Goal: Task Accomplishment & Management: Manage account settings

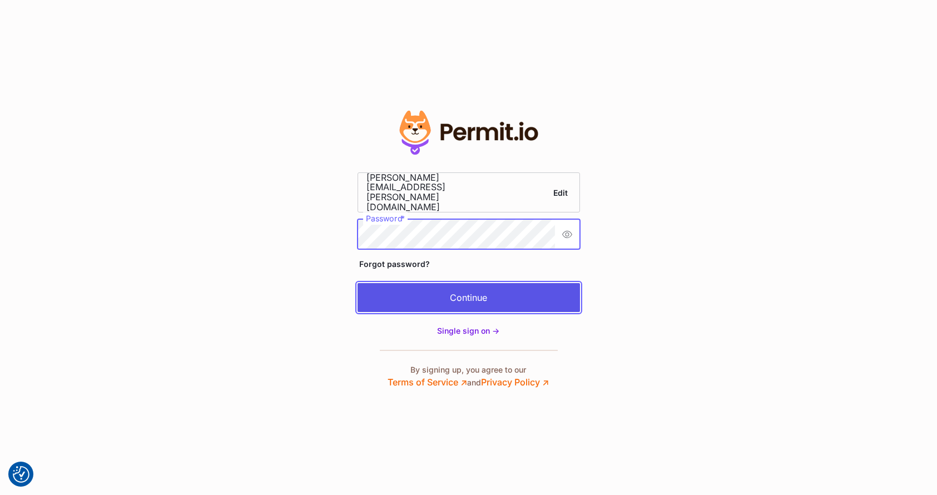
click at [447, 297] on button "Continue" at bounding box center [468, 297] width 222 height 29
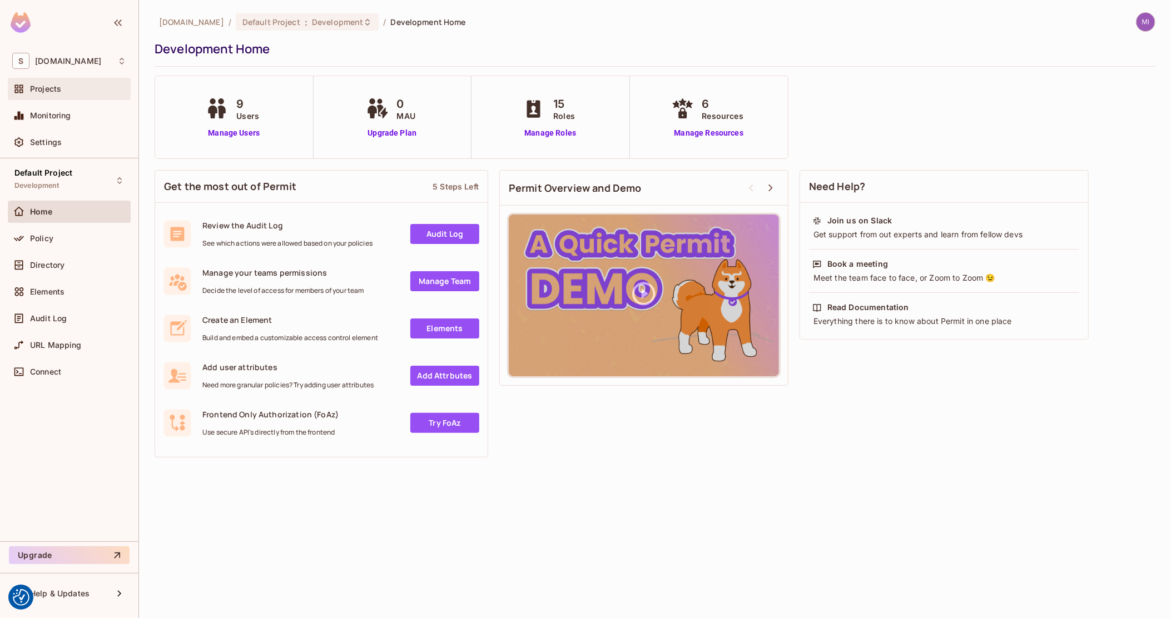
click at [67, 87] on div "Projects" at bounding box center [78, 88] width 96 height 9
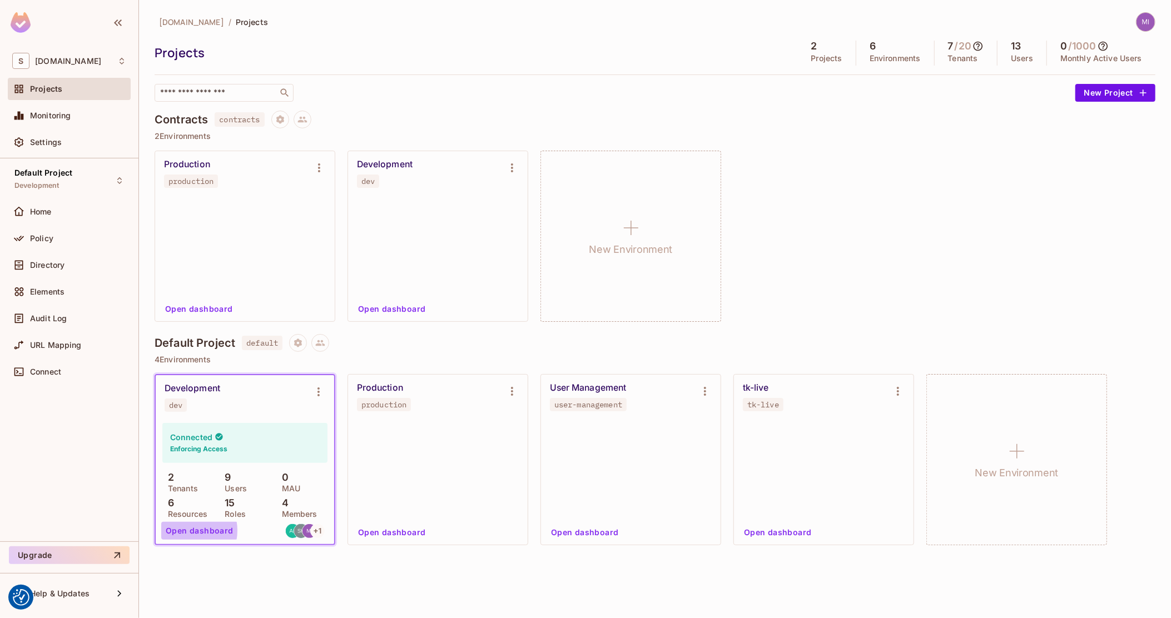
click at [182, 531] on button "Open dashboard" at bounding box center [199, 531] width 77 height 18
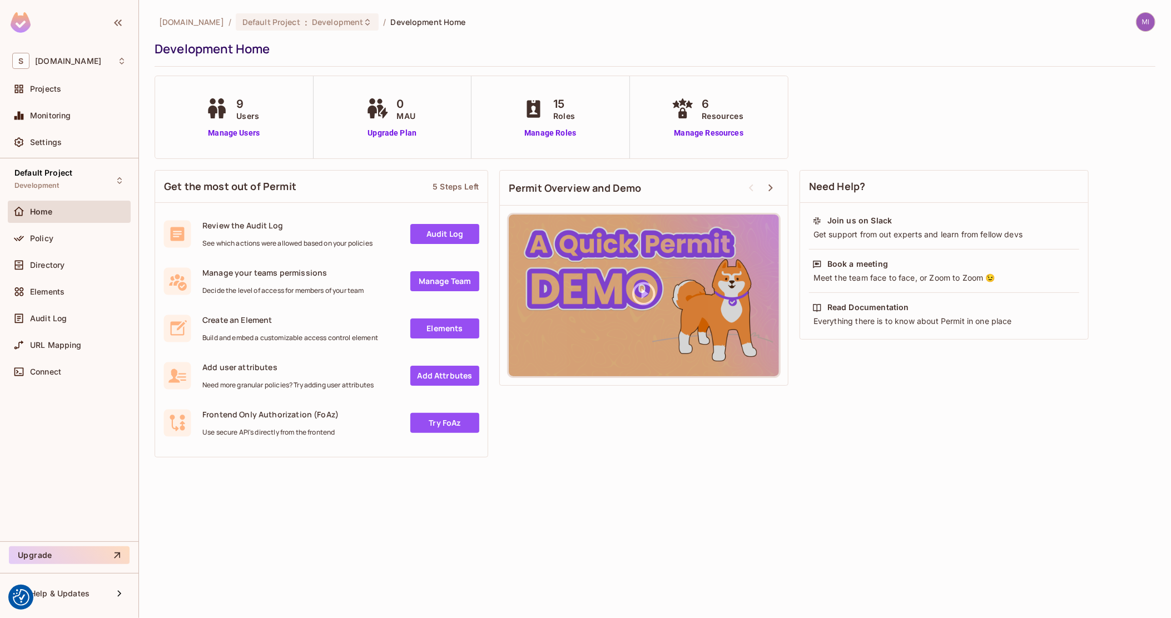
click at [1151, 13] on div at bounding box center [1145, 21] width 19 height 19
click at [1103, 82] on span "Copy Environment Key" at bounding box center [1093, 77] width 82 height 11
click at [59, 266] on span "Directory" at bounding box center [47, 265] width 34 height 9
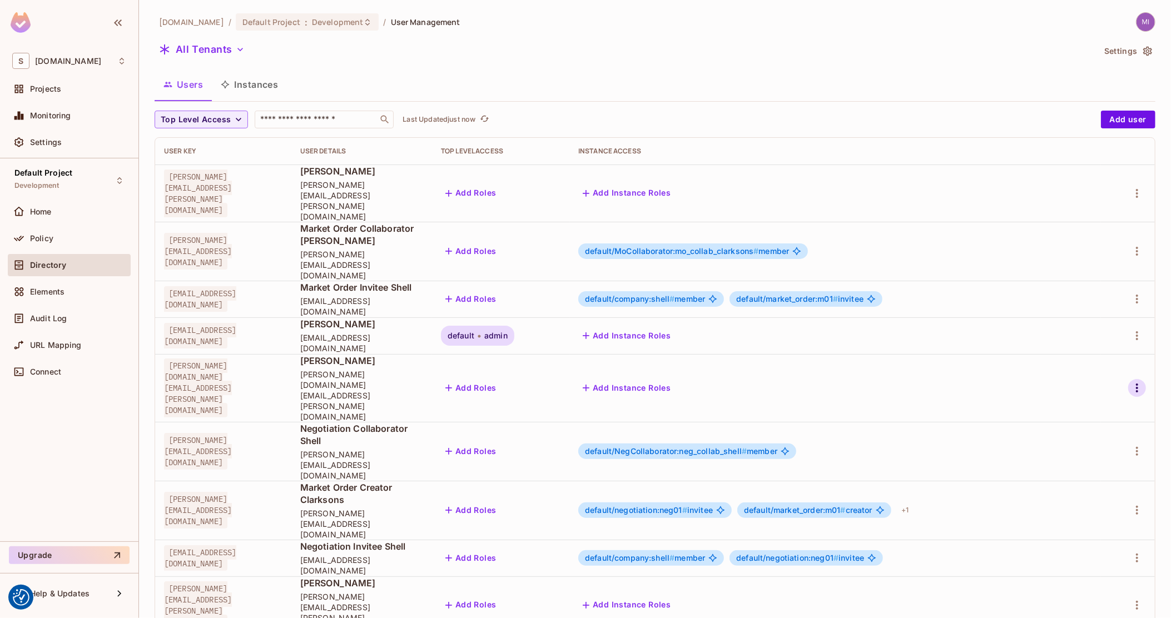
click at [1142, 381] on icon "button" at bounding box center [1136, 387] width 13 height 13
click at [1065, 431] on div "Delete User" at bounding box center [1087, 429] width 44 height 11
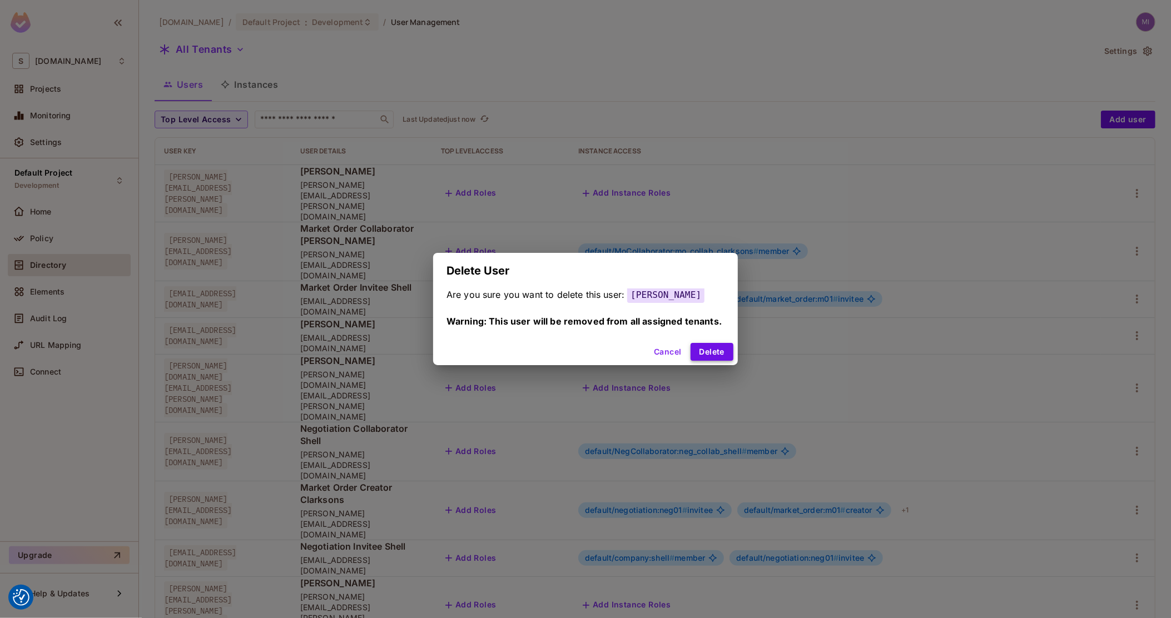
click at [716, 351] on button "Delete" at bounding box center [711, 352] width 43 height 18
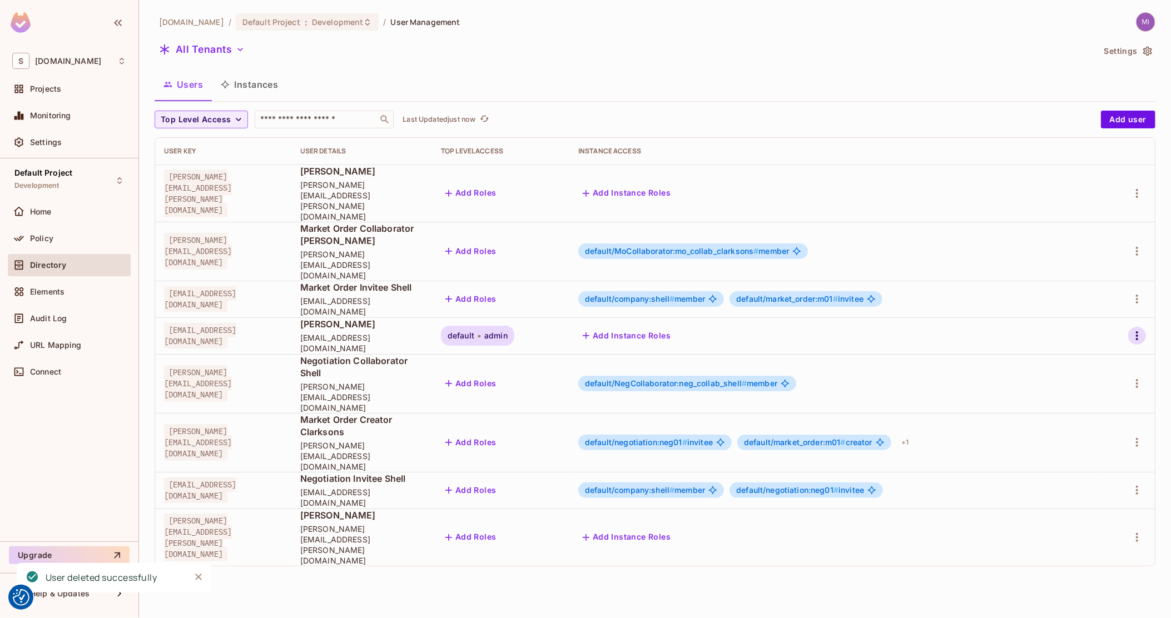
click at [1138, 329] on icon "button" at bounding box center [1136, 335] width 13 height 13
click at [1068, 396] on div "Delete User" at bounding box center [1087, 392] width 44 height 11
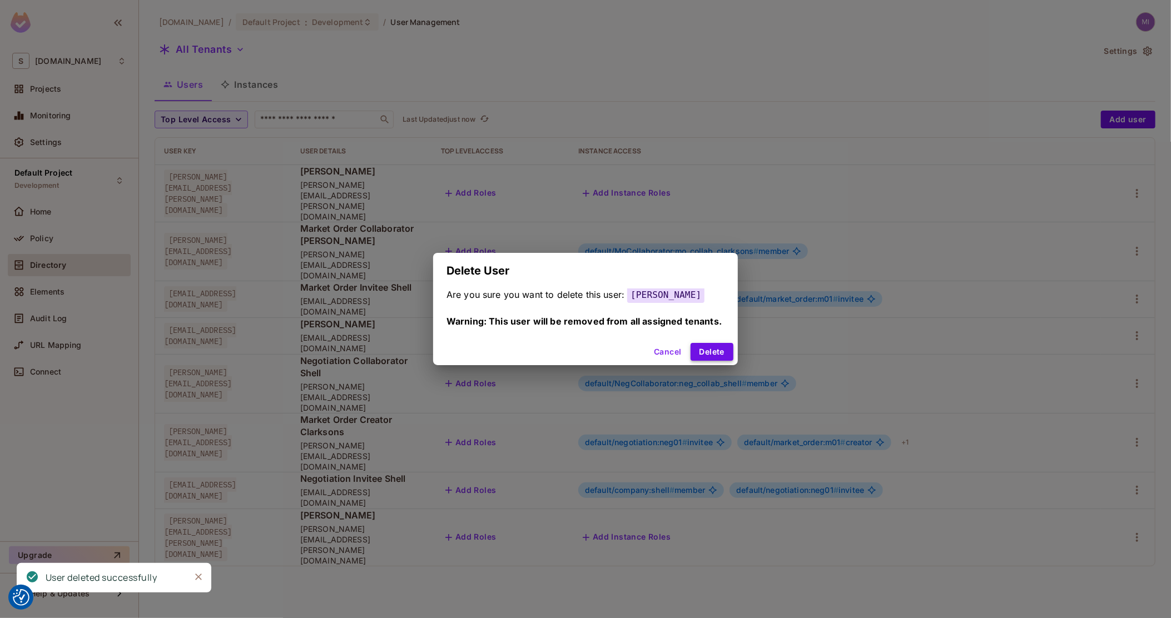
click at [718, 349] on button "Delete" at bounding box center [711, 352] width 43 height 18
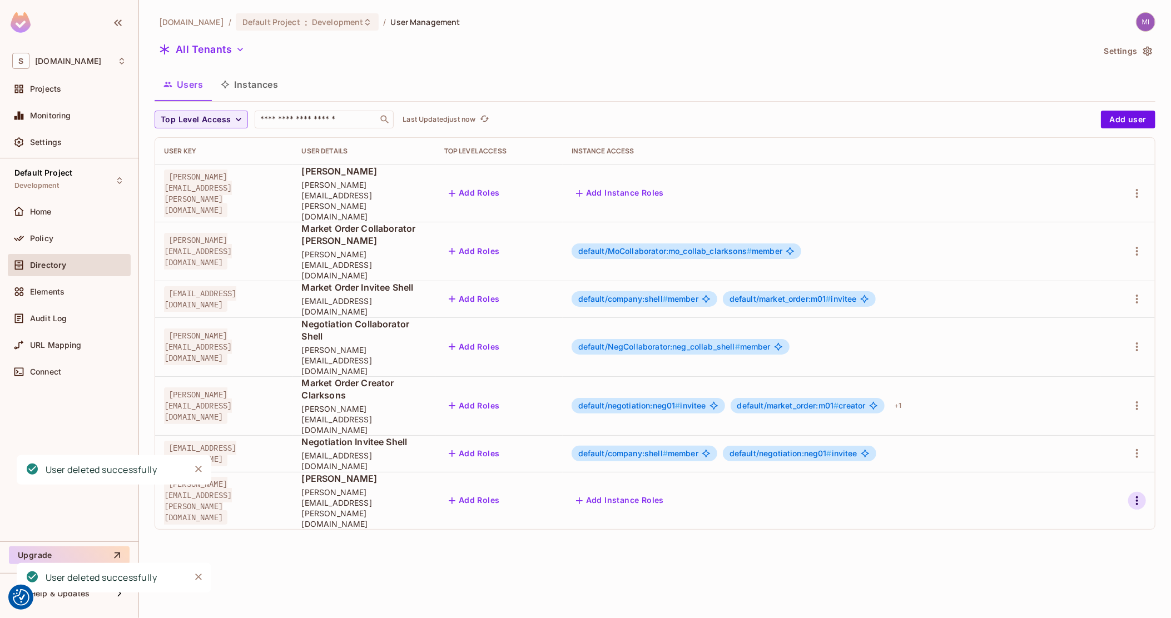
click at [1138, 494] on icon "button" at bounding box center [1136, 500] width 13 height 13
click at [1101, 499] on div "Delete User" at bounding box center [1087, 503] width 44 height 11
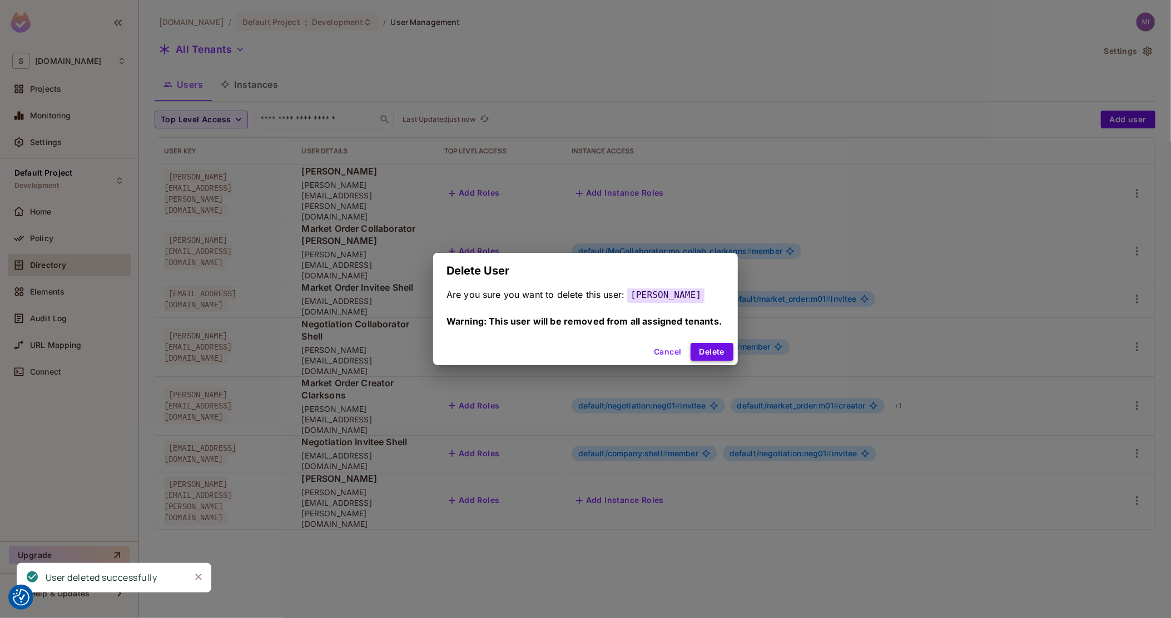
click at [713, 351] on button "Delete" at bounding box center [711, 352] width 43 height 18
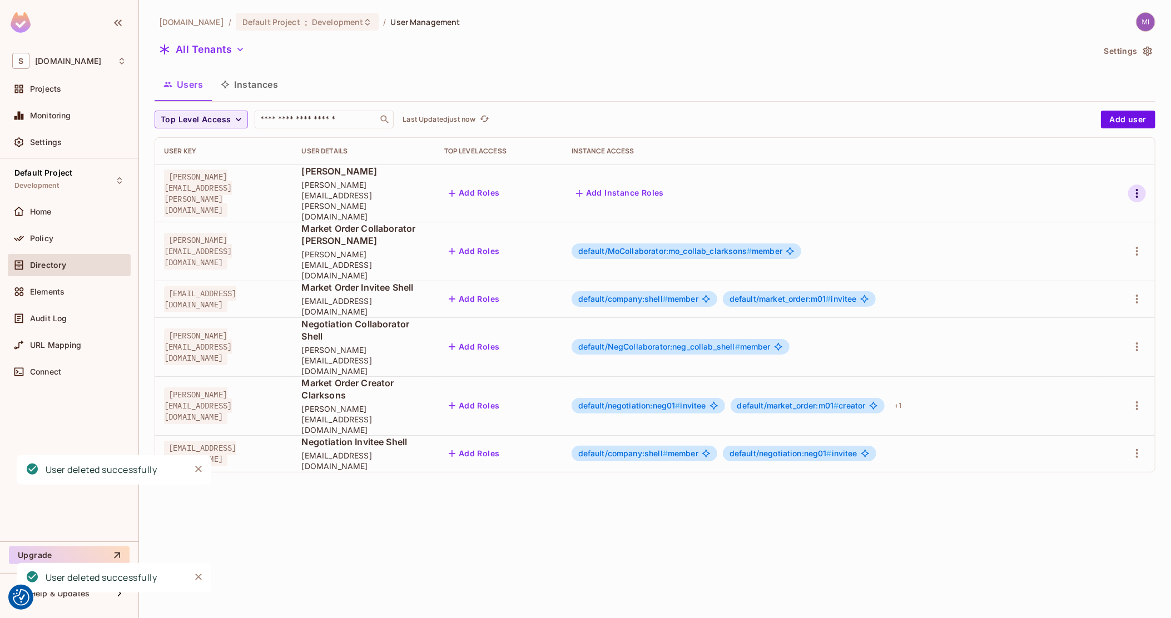
click at [1140, 187] on icon "button" at bounding box center [1136, 193] width 13 height 13
click at [1072, 287] on div "Delete User" at bounding box center [1087, 281] width 44 height 11
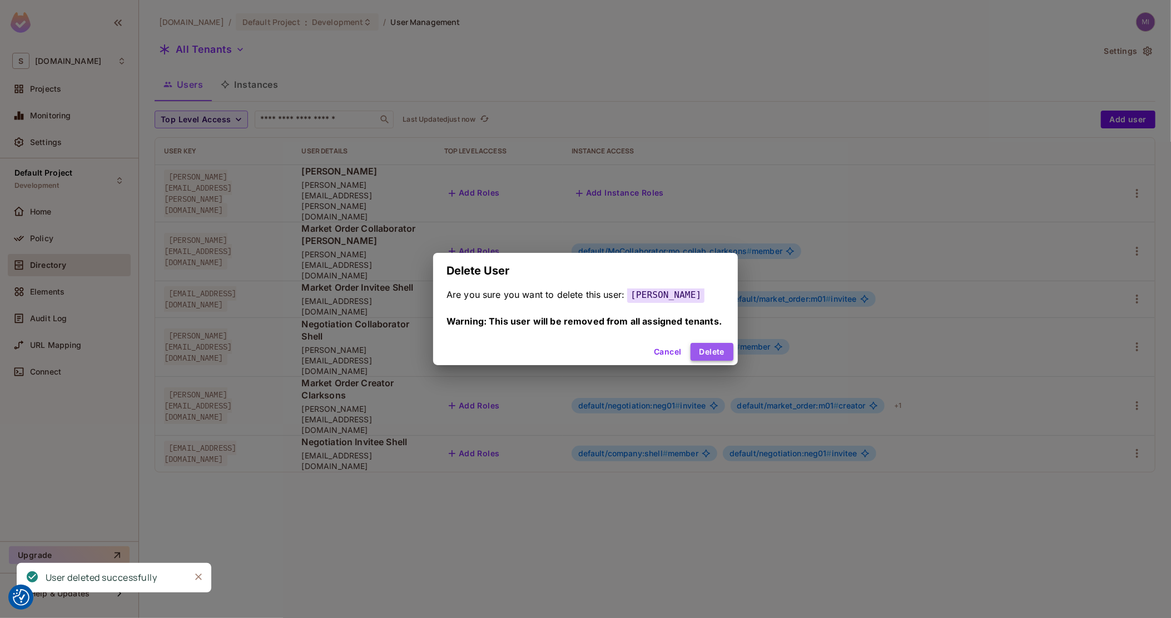
click at [715, 355] on button "Delete" at bounding box center [711, 352] width 43 height 18
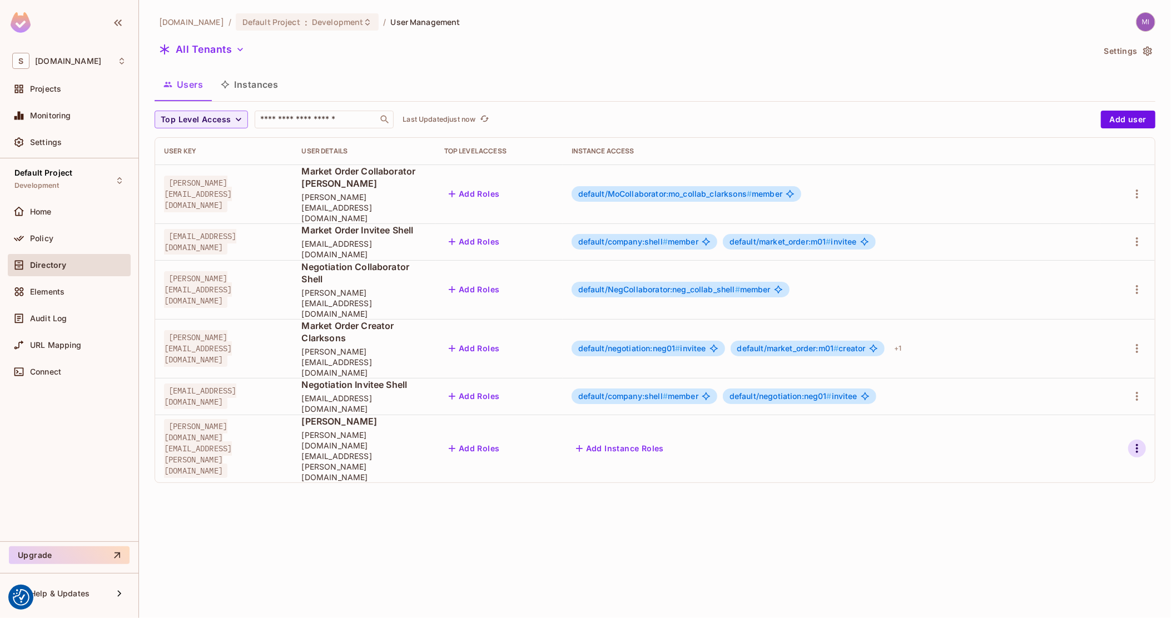
click at [1140, 442] on icon "button" at bounding box center [1136, 448] width 13 height 13
click at [1082, 464] on div "Delete User" at bounding box center [1087, 466] width 44 height 11
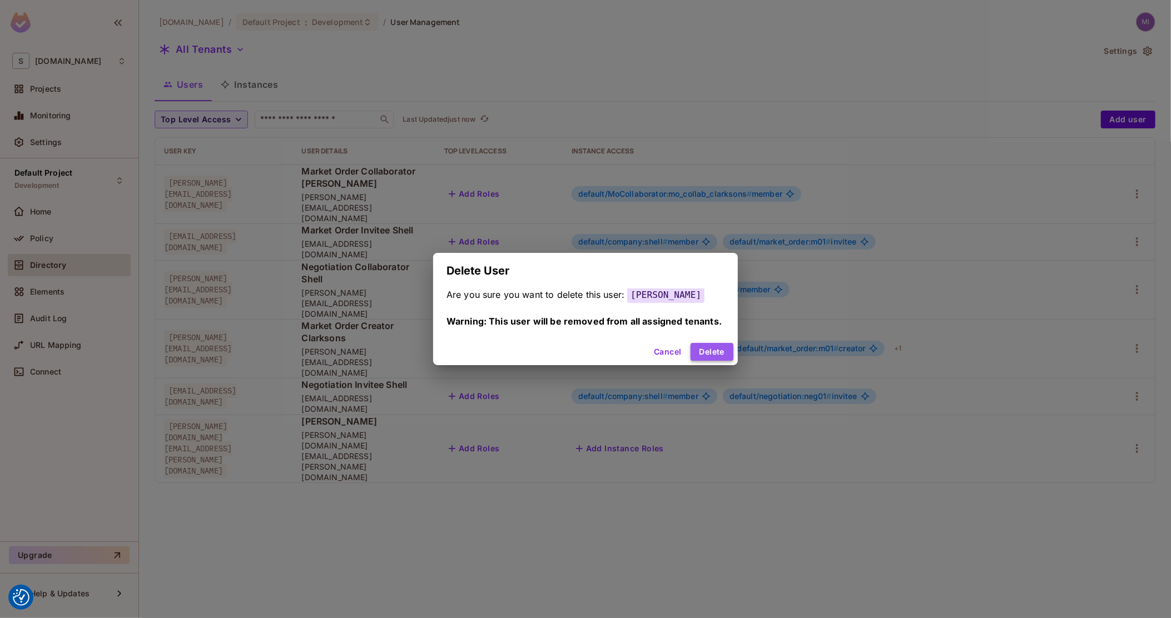
click at [727, 354] on button "Delete" at bounding box center [711, 352] width 43 height 18
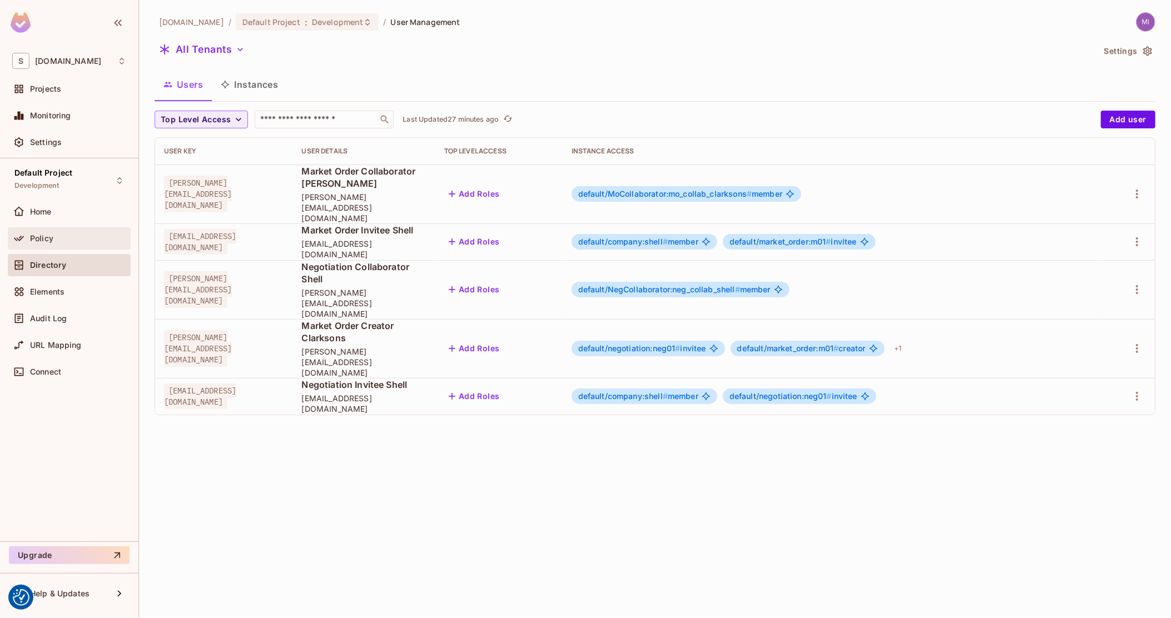
click at [67, 236] on div "Policy" at bounding box center [78, 238] width 96 height 9
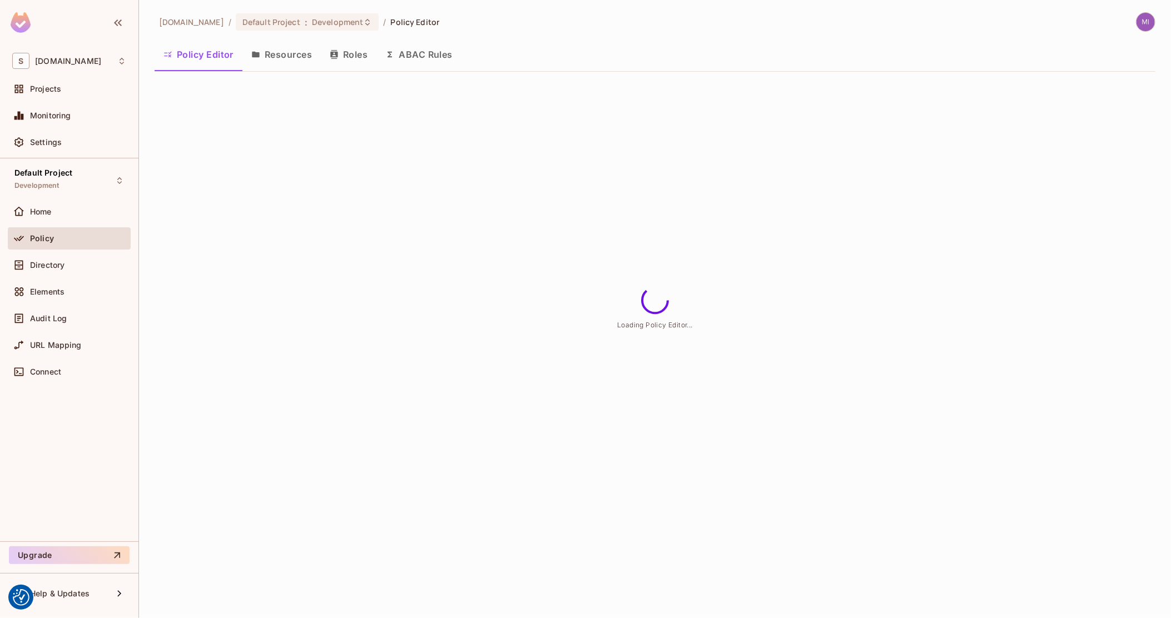
click at [300, 56] on button "Resources" at bounding box center [281, 55] width 78 height 28
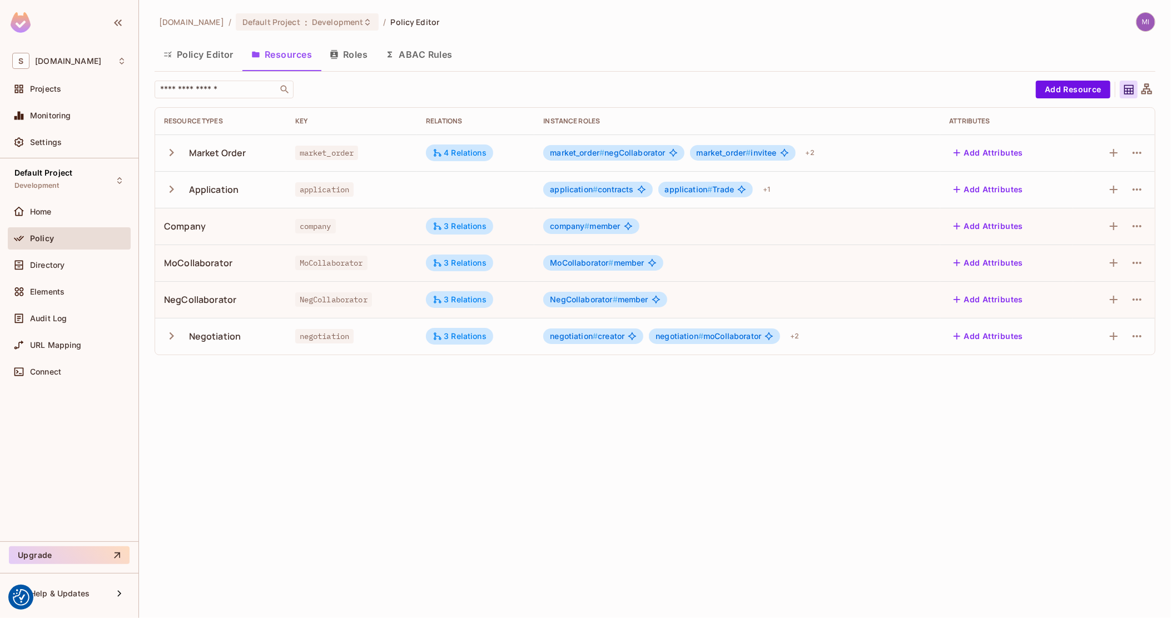
click at [355, 51] on button "Roles" at bounding box center [349, 55] width 56 height 28
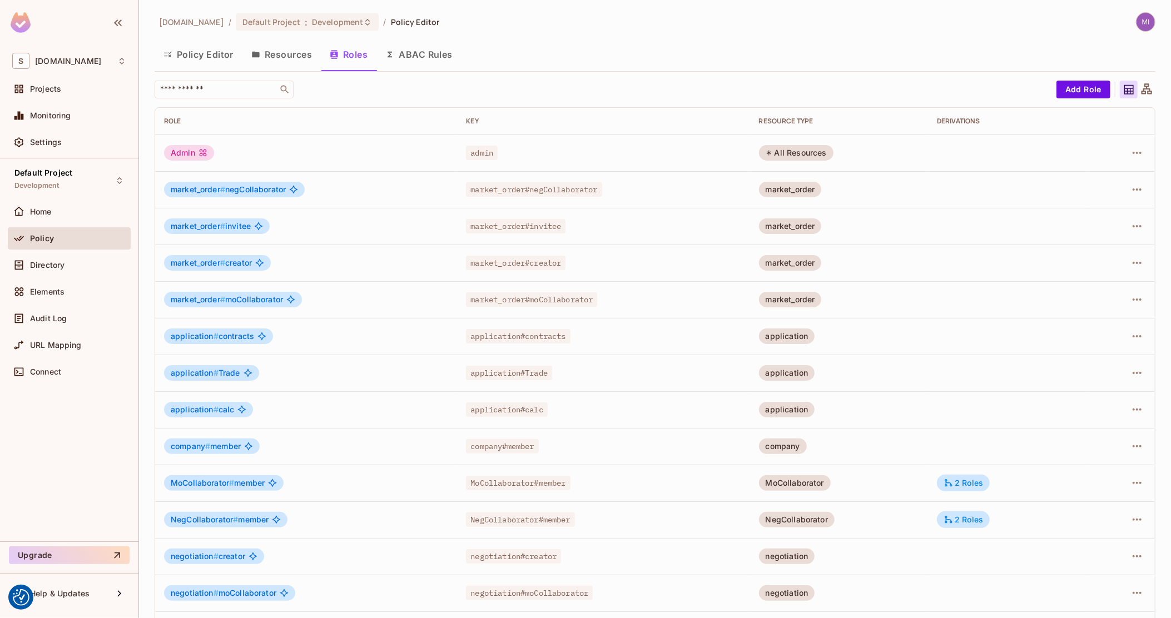
click at [299, 52] on button "Resources" at bounding box center [281, 55] width 78 height 28
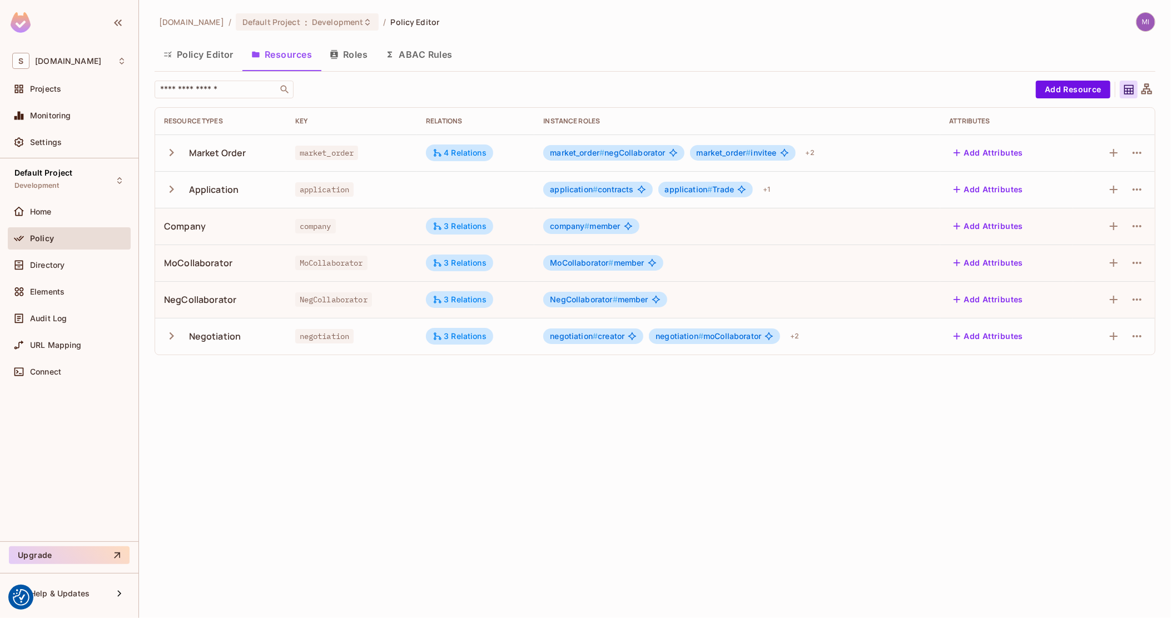
click at [324, 150] on span "market_order" at bounding box center [326, 153] width 63 height 14
copy span "market_order"
click at [331, 190] on span "application" at bounding box center [324, 189] width 59 height 14
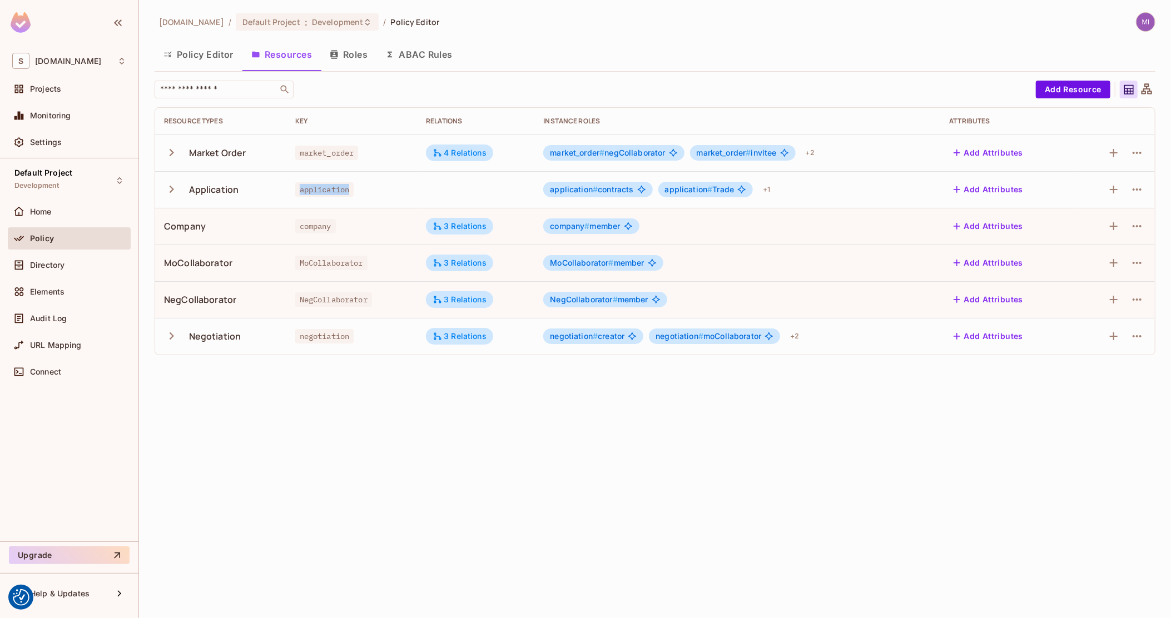
copy span "application"
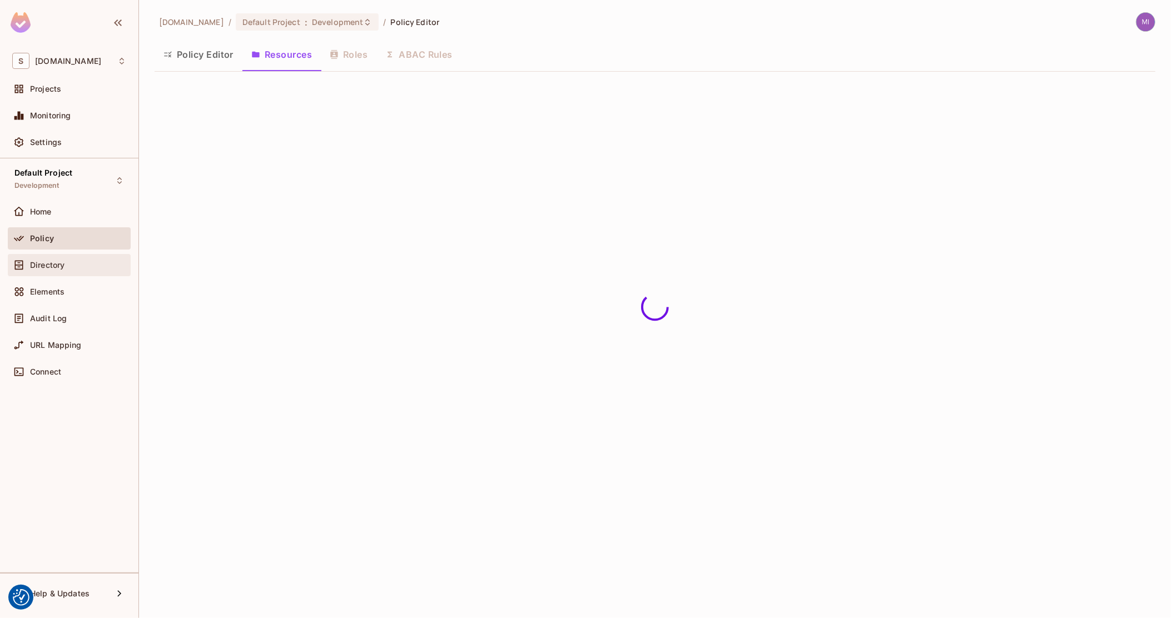
click at [68, 275] on div "Directory" at bounding box center [69, 265] width 123 height 22
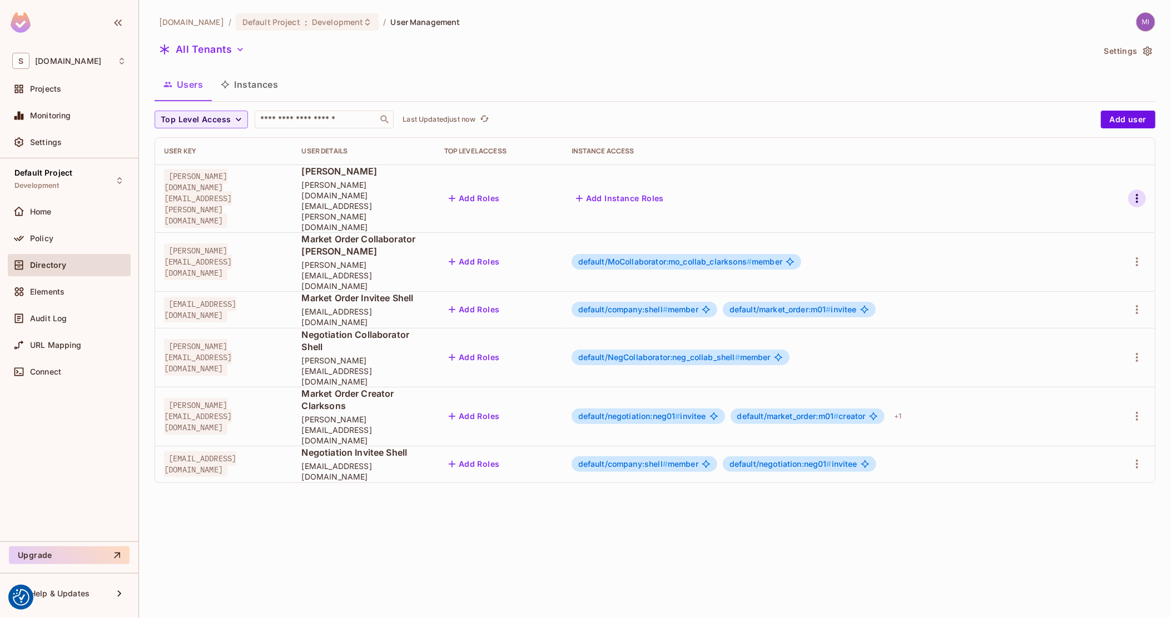
click at [1140, 192] on icon "button" at bounding box center [1136, 198] width 13 height 13
click at [1100, 282] on div "Delete User" at bounding box center [1087, 281] width 44 height 11
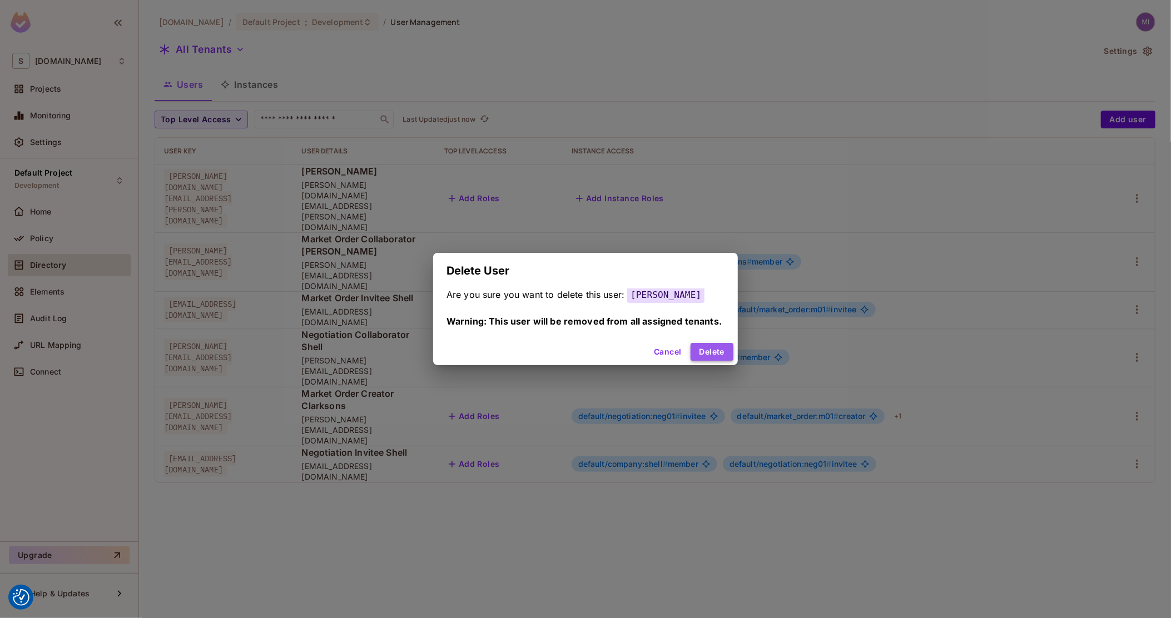
click at [708, 354] on button "Delete" at bounding box center [711, 352] width 43 height 18
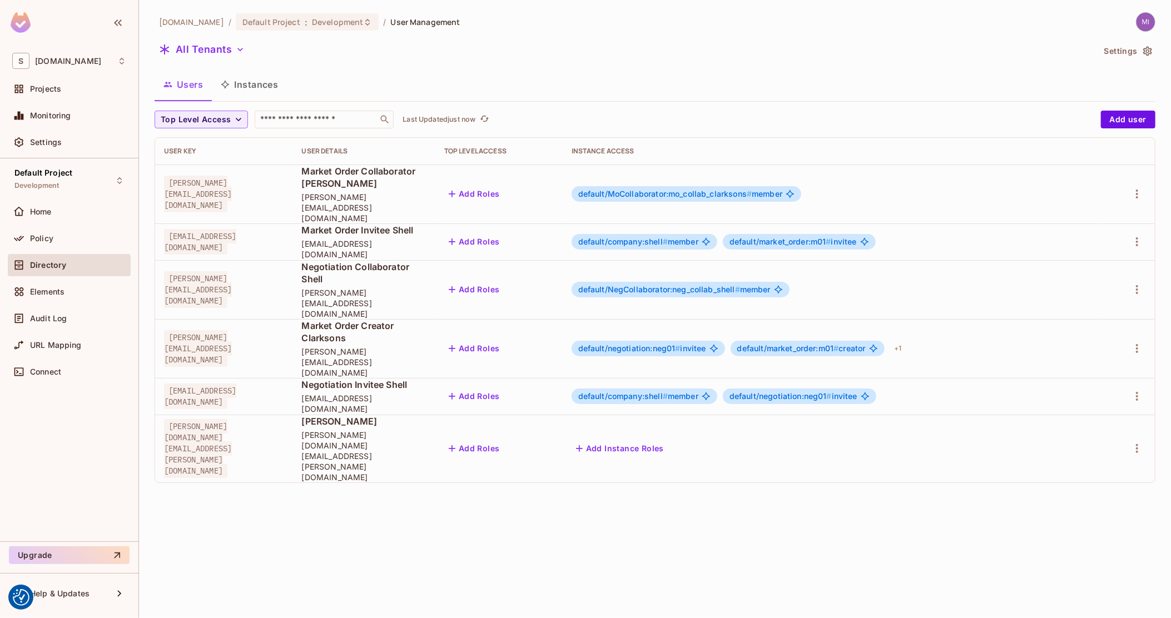
click at [1142, 440] on div at bounding box center [1127, 449] width 37 height 18
click at [1141, 442] on icon "button" at bounding box center [1136, 448] width 13 height 13
click at [1072, 476] on li "Delete User" at bounding box center [1085, 467] width 103 height 24
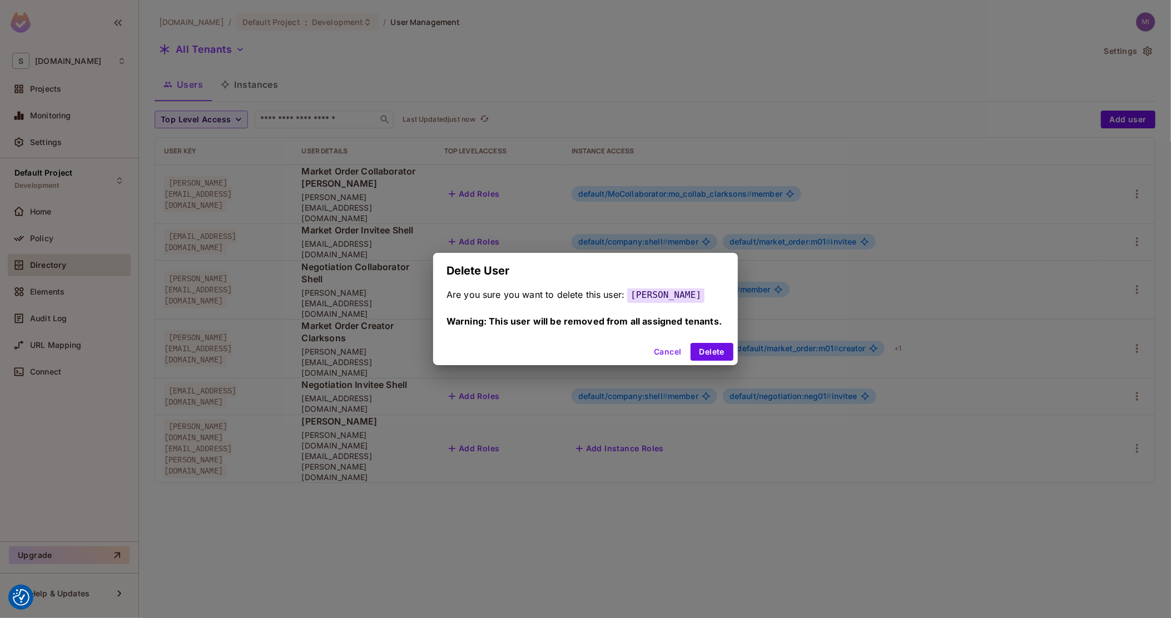
click at [718, 367] on div "Delete User Are you sure you want to delete this user: Michał Wójcik Warning: T…" at bounding box center [585, 309] width 1171 height 618
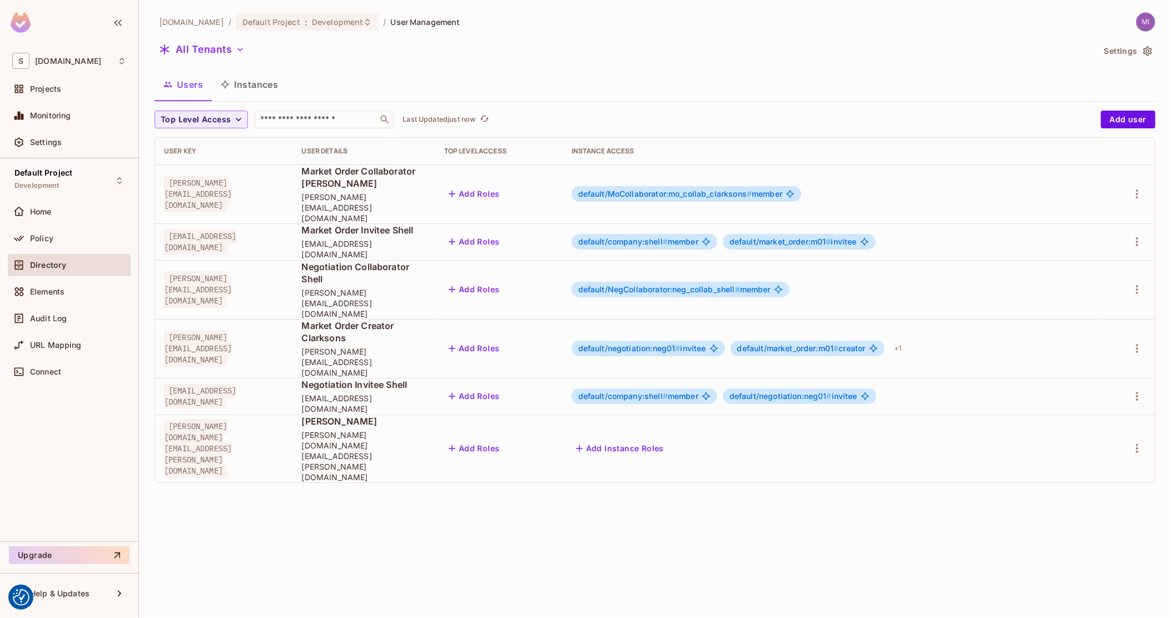
click at [716, 415] on td "Add Instance Roles" at bounding box center [832, 449] width 538 height 68
click at [1135, 442] on icon "button" at bounding box center [1136, 448] width 13 height 13
click at [1062, 470] on span "Delete User" at bounding box center [1087, 467] width 51 height 18
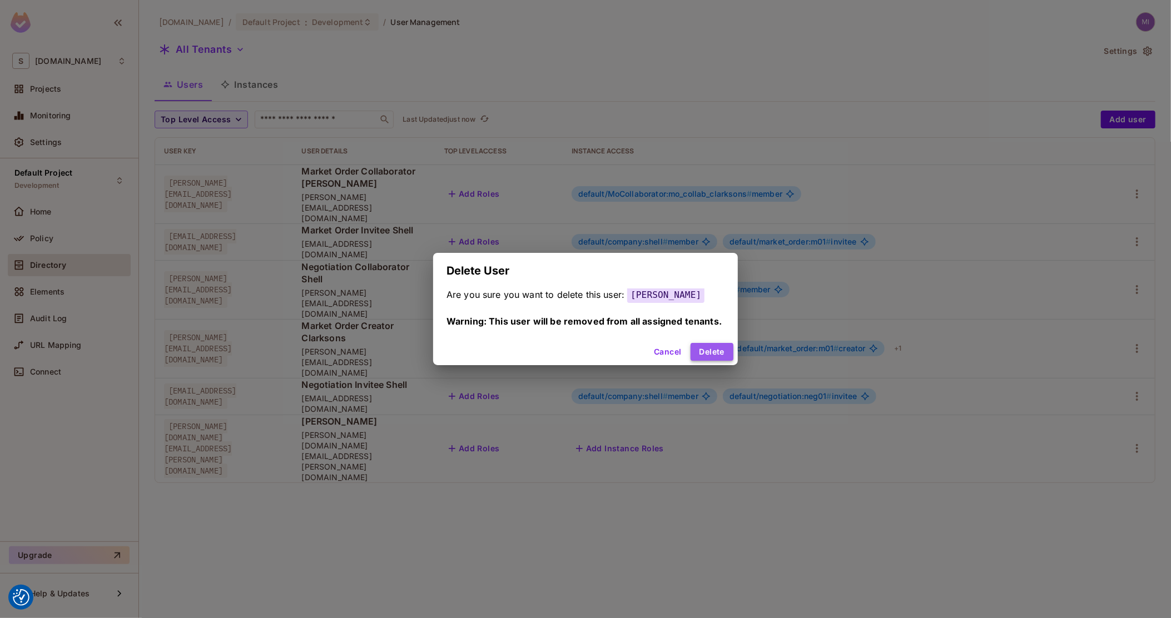
click at [714, 354] on button "Delete" at bounding box center [711, 352] width 43 height 18
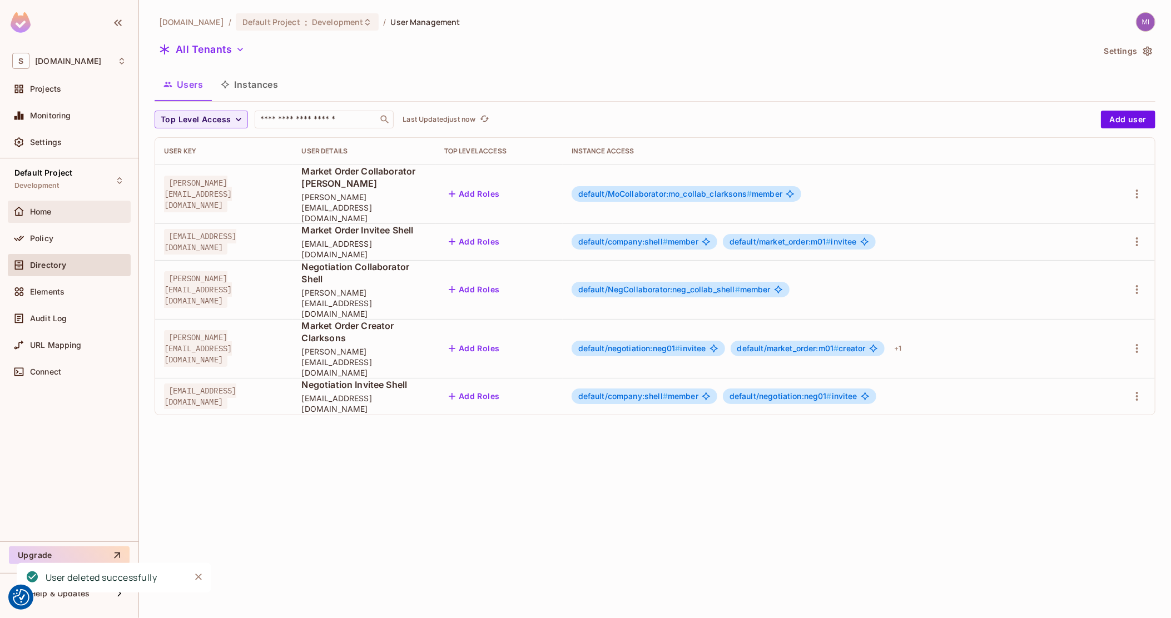
click at [53, 222] on div "Home" at bounding box center [69, 212] width 123 height 22
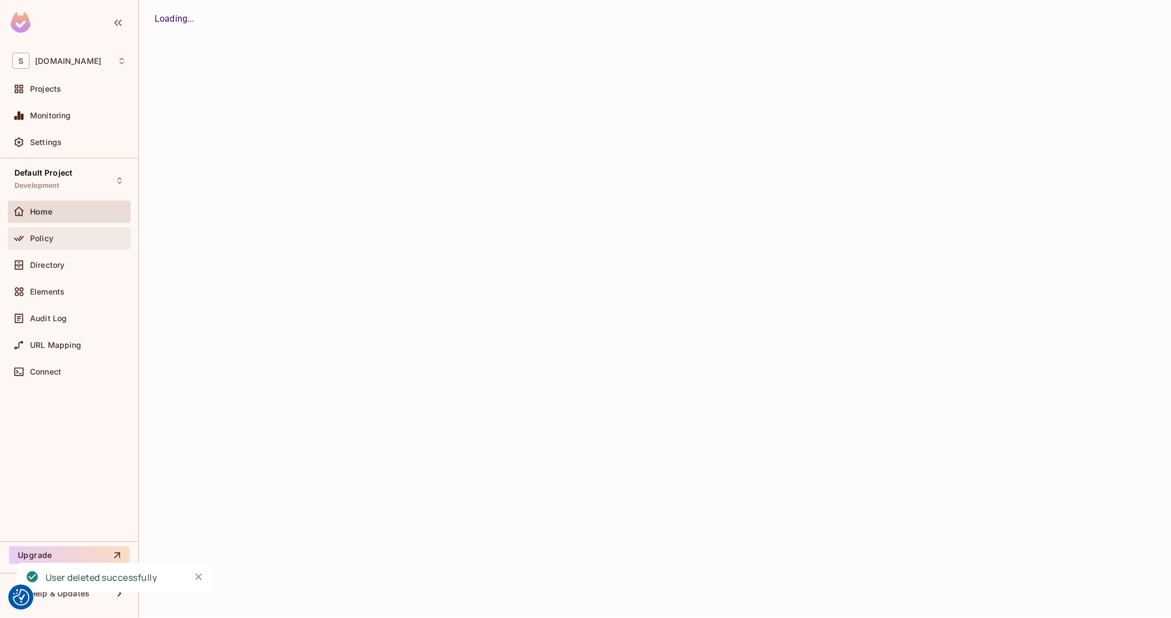
click at [53, 237] on div "Policy" at bounding box center [78, 238] width 96 height 9
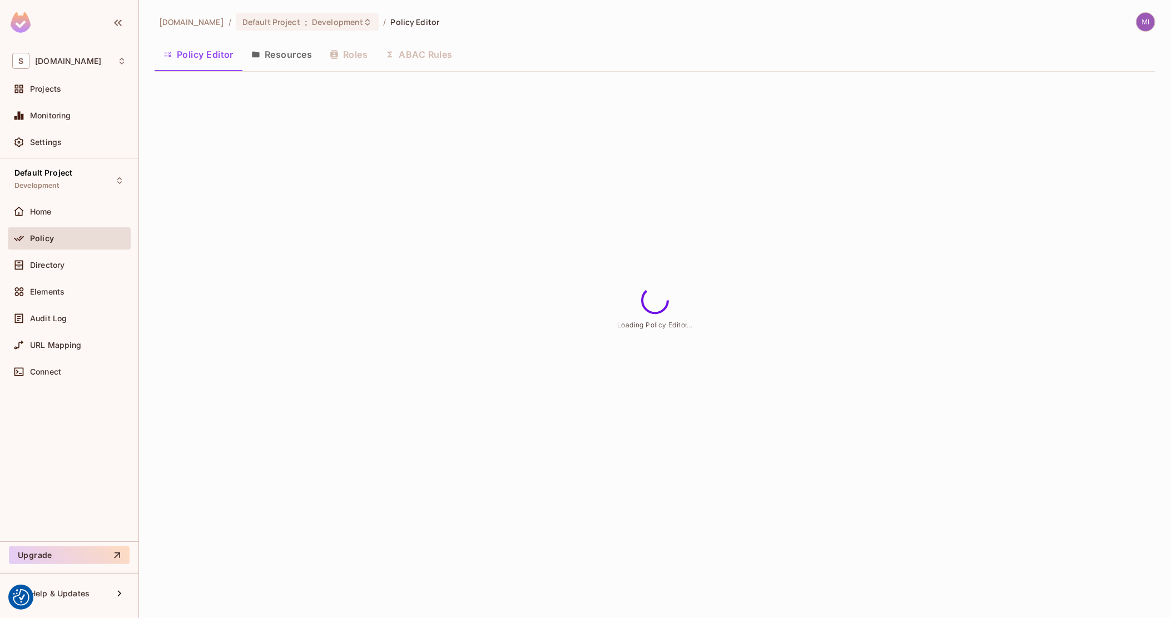
click at [295, 48] on button "Resources" at bounding box center [281, 55] width 78 height 28
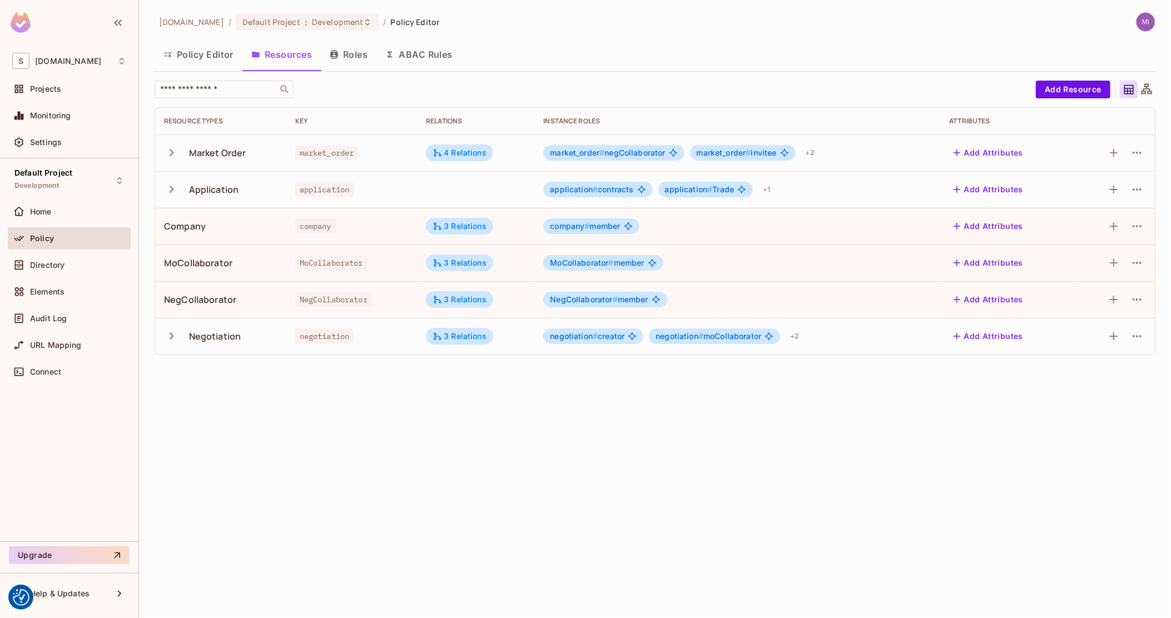
click at [223, 190] on div "Application" at bounding box center [214, 189] width 50 height 12
click at [171, 193] on icon "button" at bounding box center [171, 189] width 15 height 15
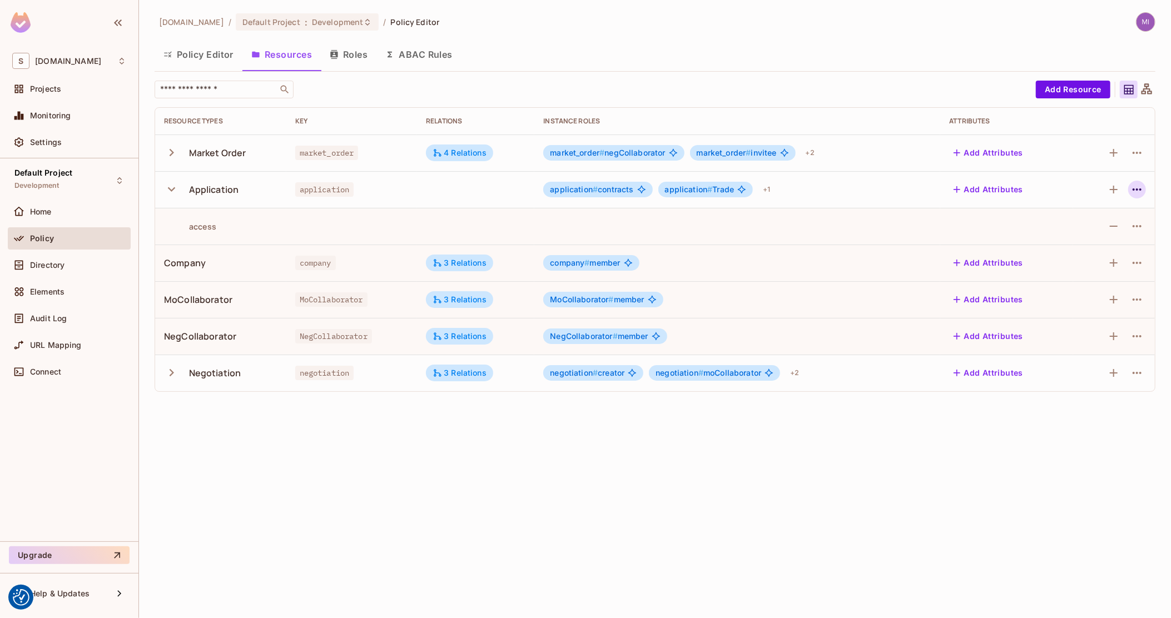
click at [1130, 190] on icon "button" at bounding box center [1136, 189] width 13 height 13
click at [1103, 231] on div "Edit Resource" at bounding box center [1089, 233] width 52 height 11
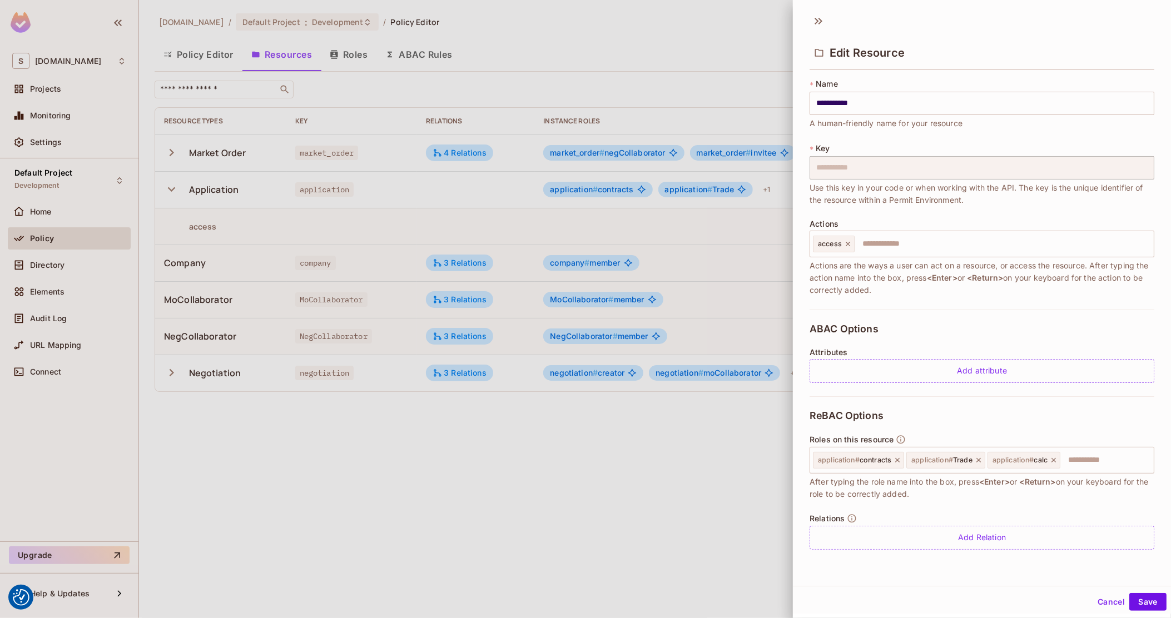
click at [257, 128] on div at bounding box center [585, 309] width 1171 height 618
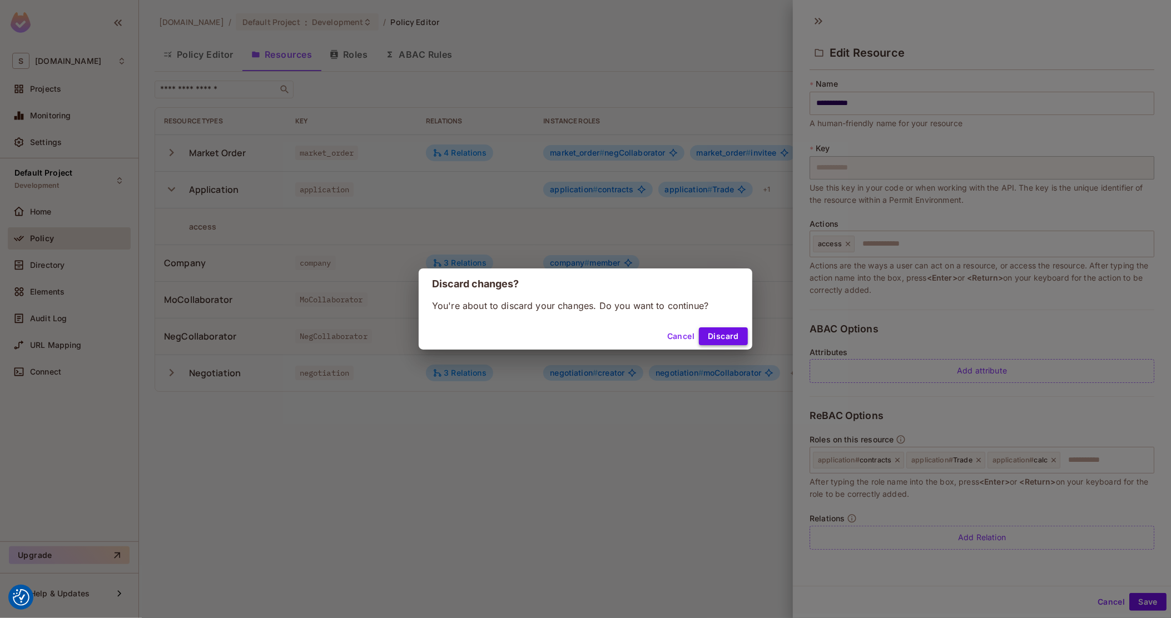
click at [732, 337] on button "Discard" at bounding box center [723, 336] width 49 height 18
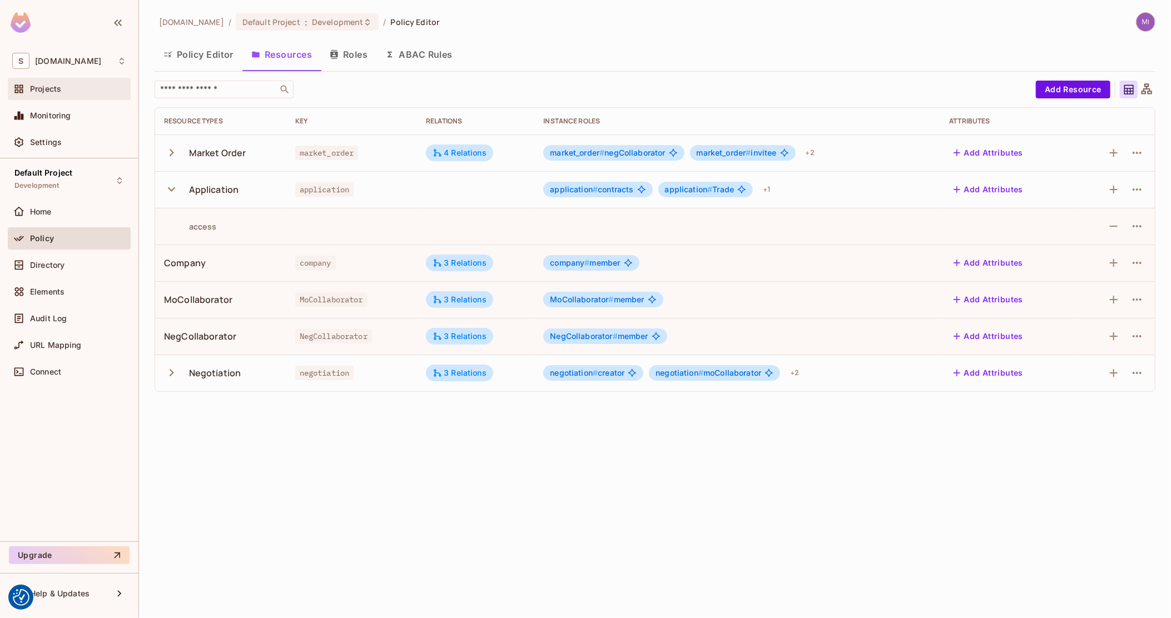
click at [71, 93] on div "Projects" at bounding box center [78, 88] width 96 height 9
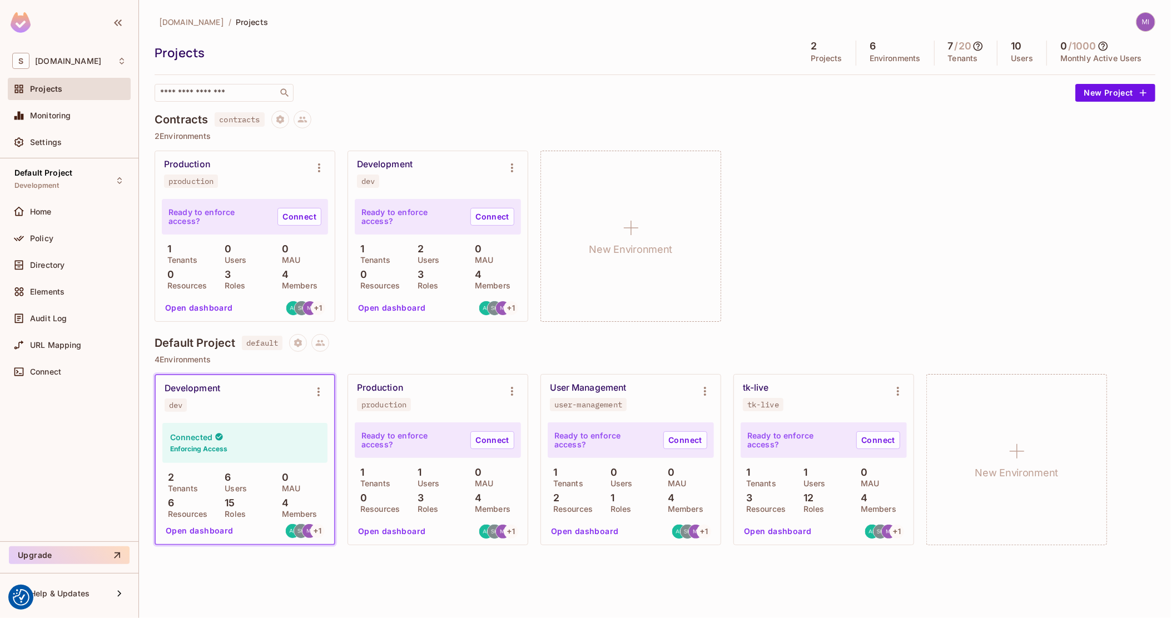
click at [174, 406] on div "dev" at bounding box center [175, 405] width 13 height 9
copy div "dev"
click at [434, 346] on div "Default Project default" at bounding box center [655, 343] width 1001 height 18
click at [201, 532] on button "Open dashboard" at bounding box center [199, 531] width 77 height 18
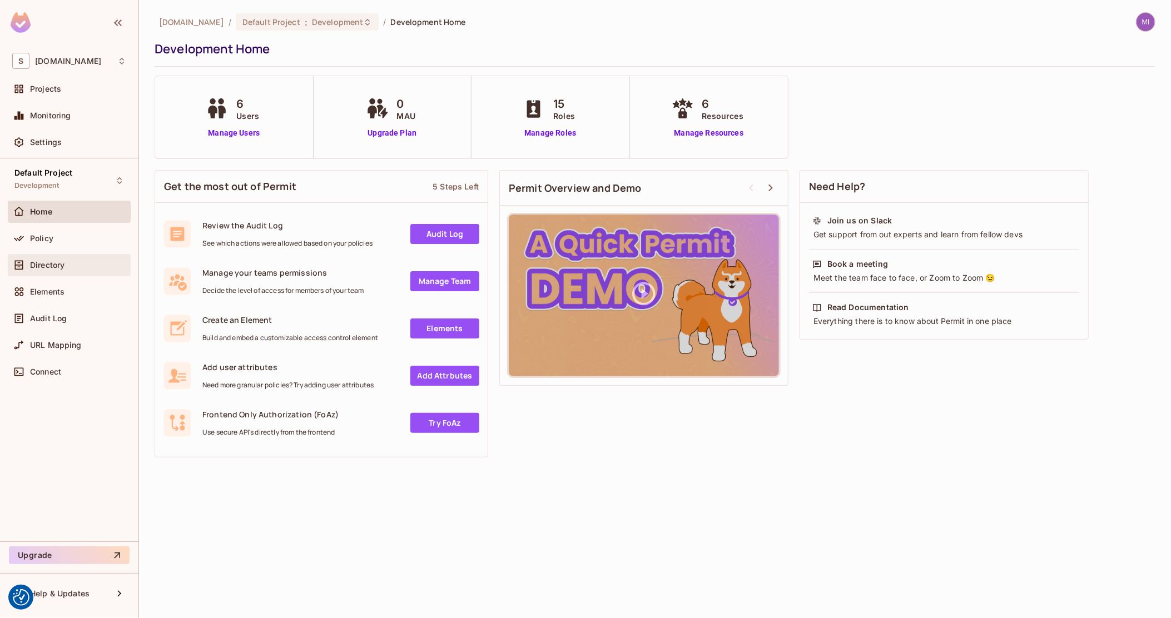
click at [49, 265] on span "Directory" at bounding box center [47, 265] width 34 height 9
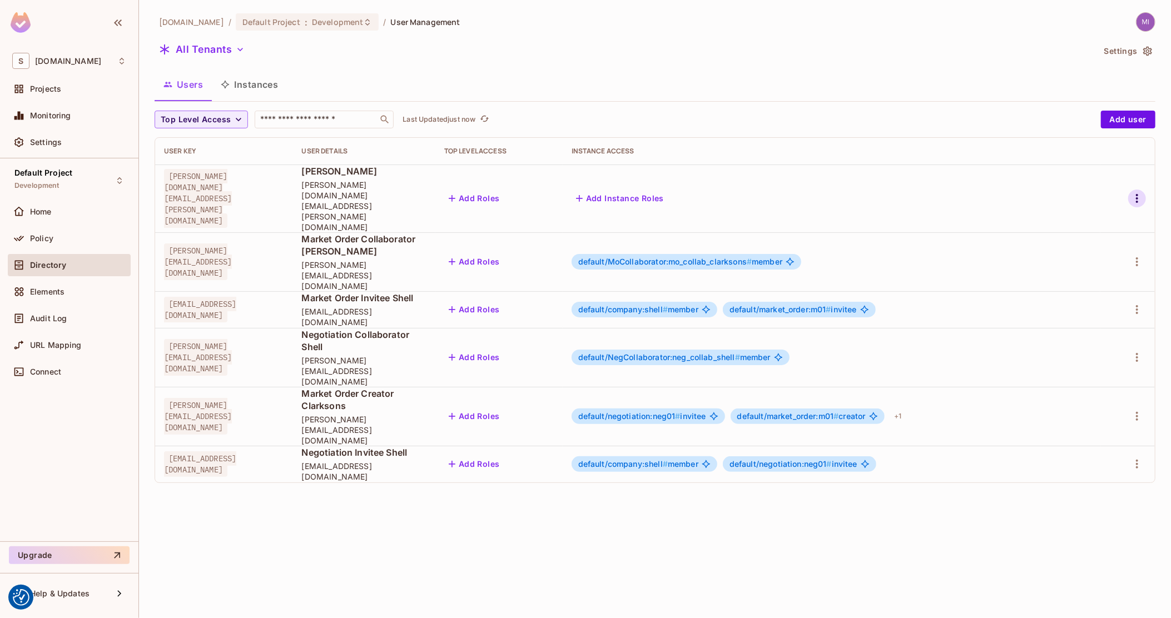
click at [1139, 192] on icon "button" at bounding box center [1136, 198] width 13 height 13
click at [1098, 282] on div "Delete User" at bounding box center [1087, 281] width 44 height 11
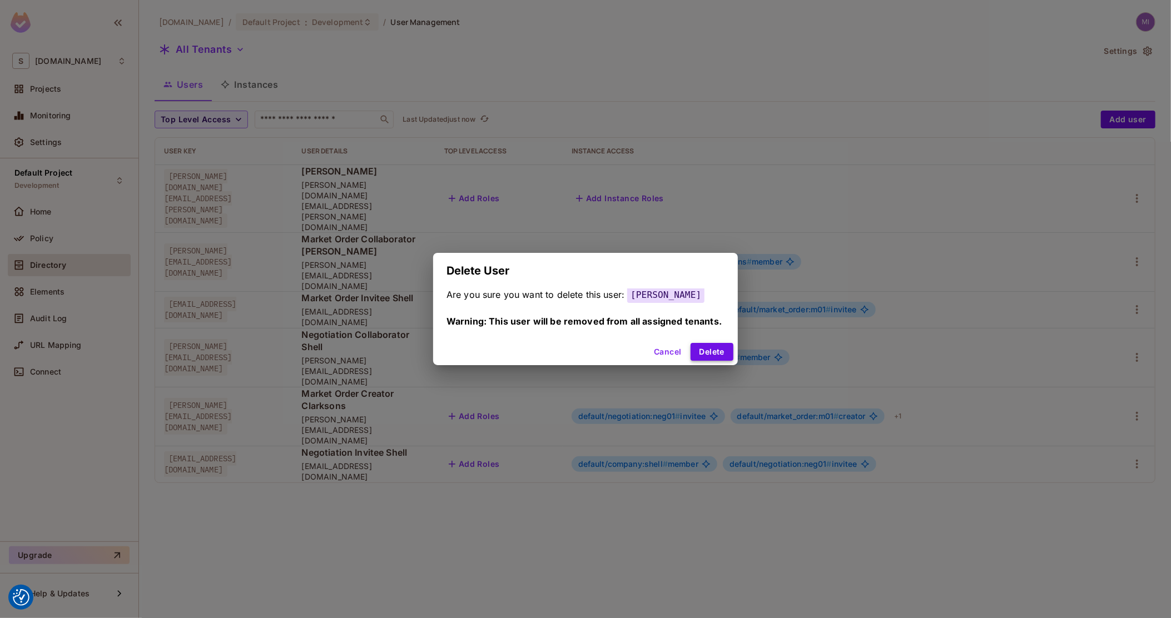
click at [707, 355] on button "Delete" at bounding box center [711, 352] width 43 height 18
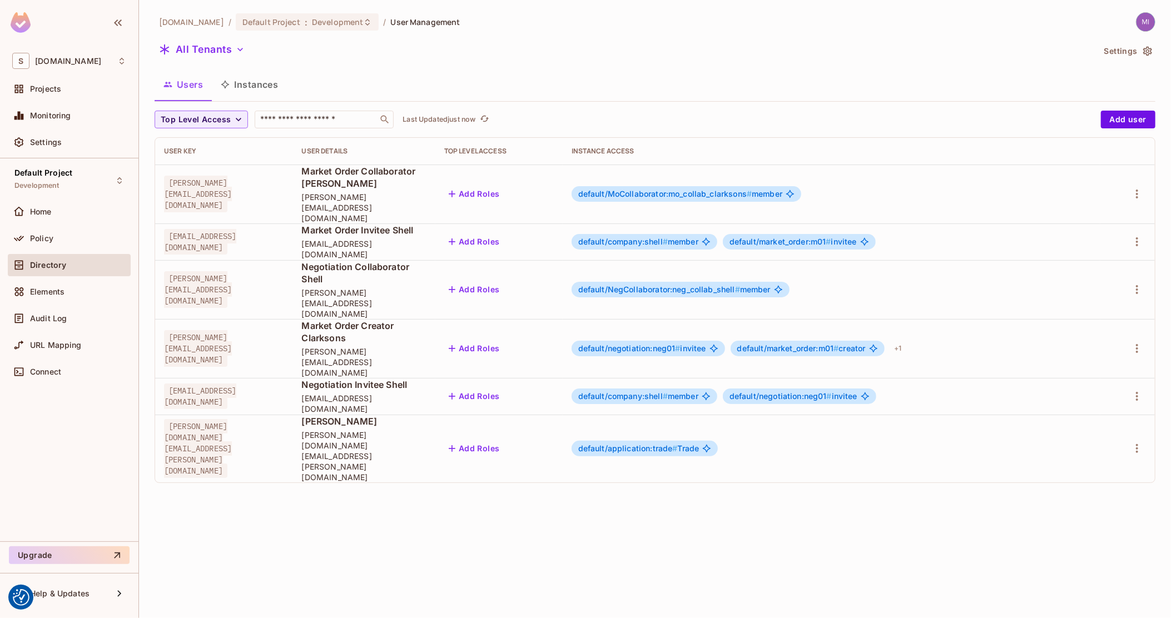
click at [765, 392] on div "Top Level Access ​ Last Updated just now Add user User Key User Details Top Lev…" at bounding box center [655, 301] width 1001 height 381
click at [59, 251] on div "Policy" at bounding box center [69, 240] width 123 height 27
click at [57, 243] on div "Policy" at bounding box center [69, 238] width 114 height 13
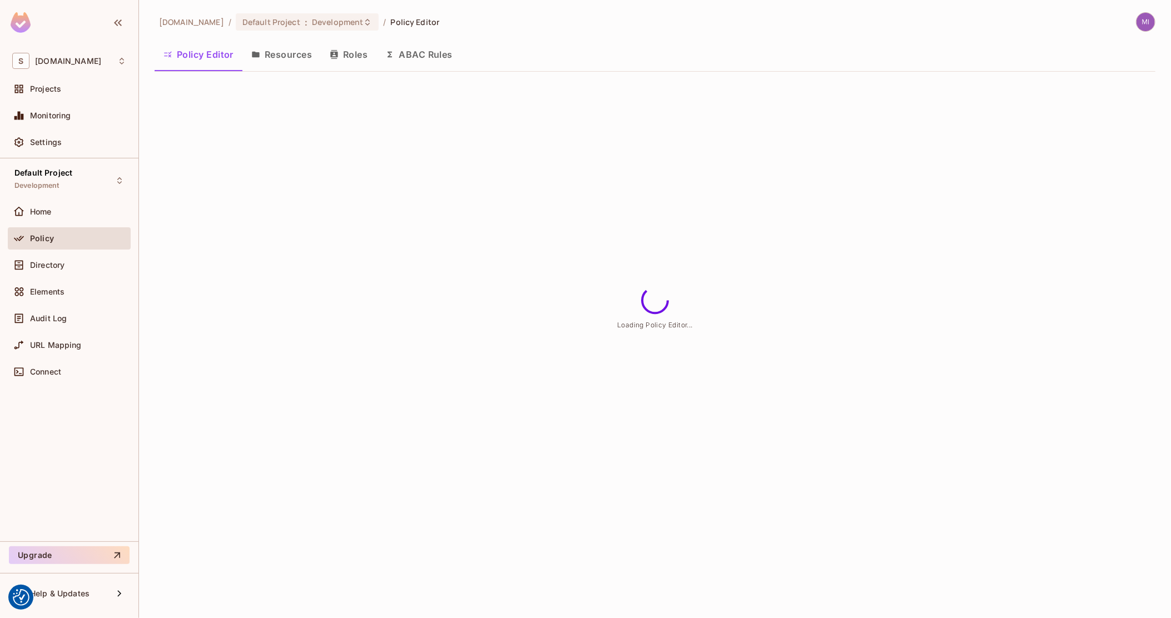
click at [287, 52] on button "Resources" at bounding box center [281, 55] width 78 height 28
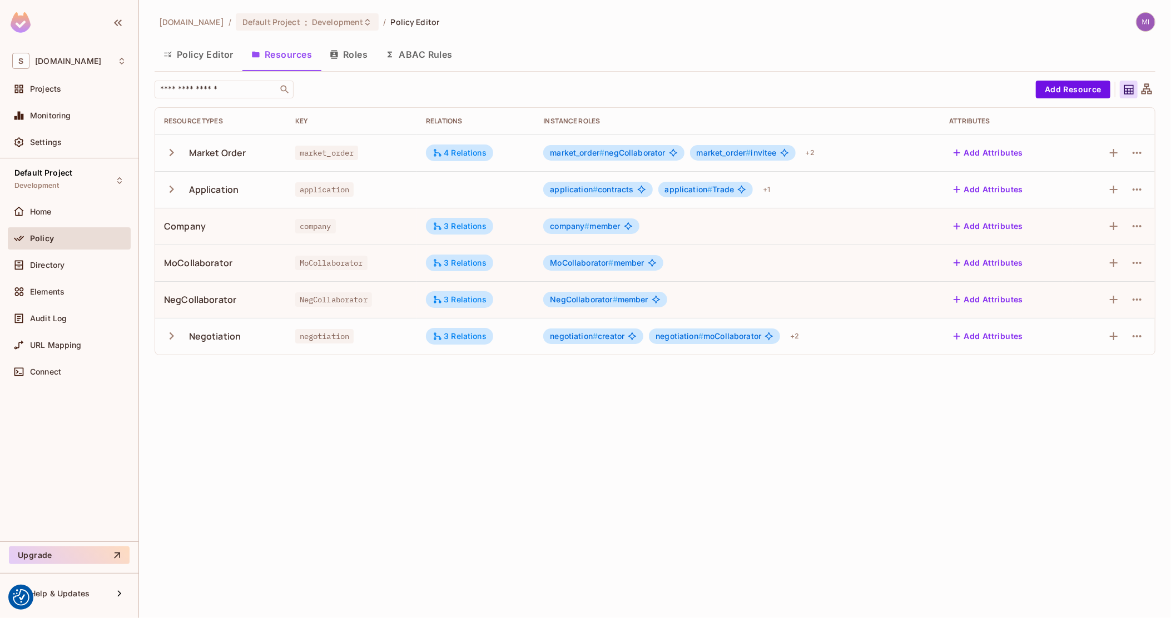
click at [369, 46] on button "Roles" at bounding box center [349, 55] width 56 height 28
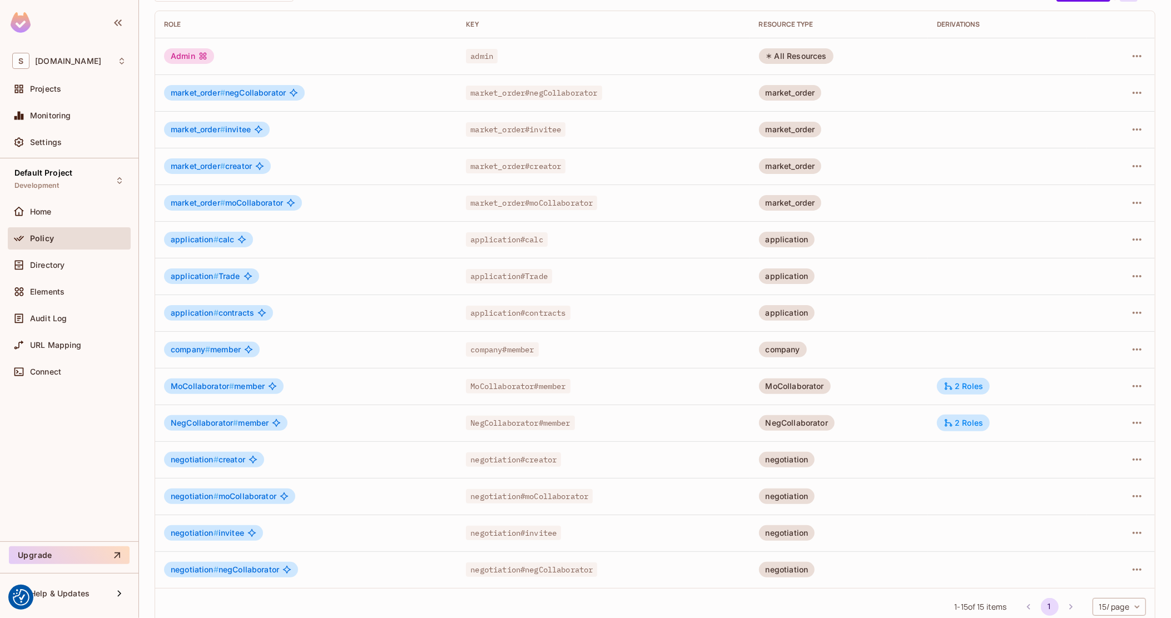
scroll to position [112, 0]
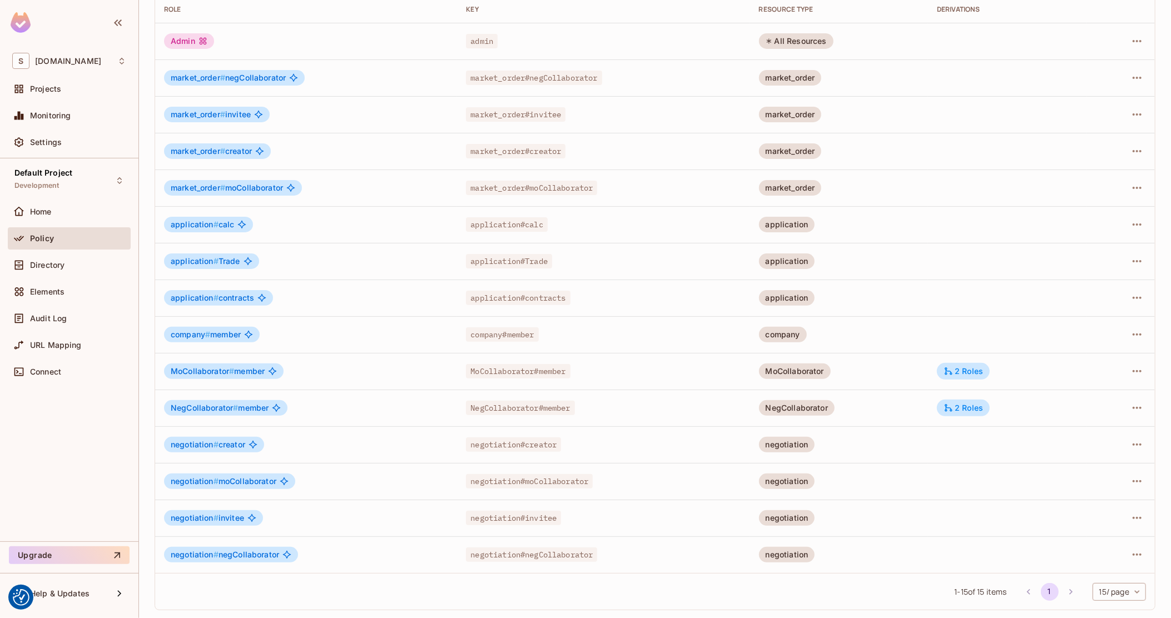
click at [225, 261] on span "application # Trade" at bounding box center [205, 261] width 69 height 9
click at [256, 261] on div "application # Trade" at bounding box center [211, 261] width 95 height 16
click at [531, 264] on span "application#Trade" at bounding box center [509, 261] width 86 height 14
click at [1130, 262] on icon "button" at bounding box center [1136, 261] width 13 height 13
click at [1108, 280] on li "Edit Role" at bounding box center [1079, 286] width 98 height 24
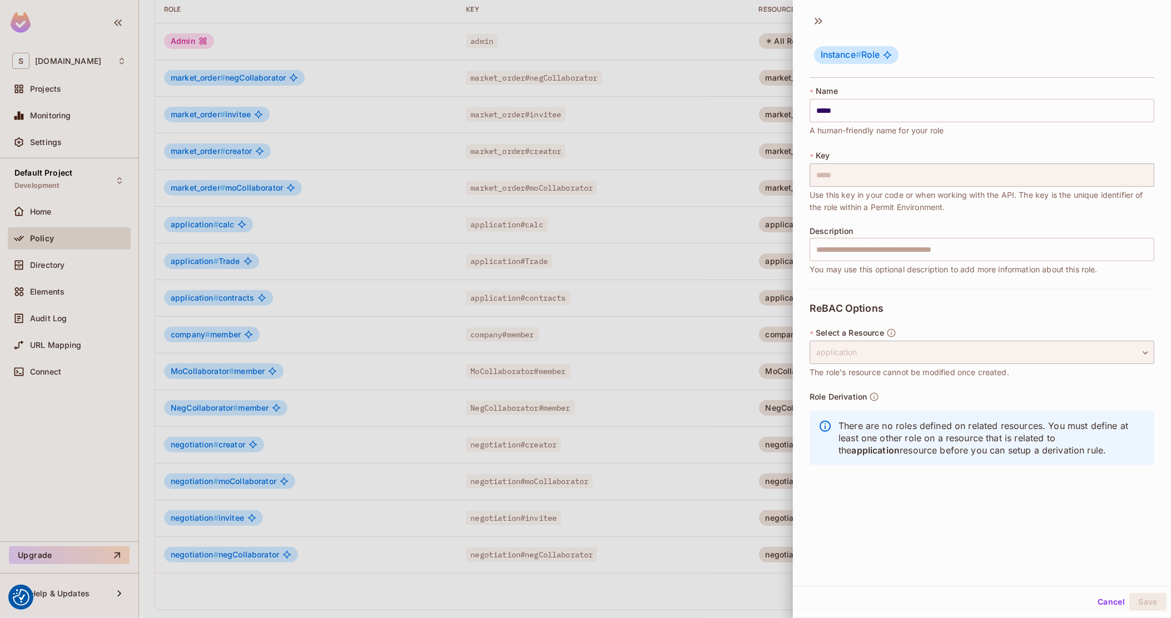
click at [724, 260] on div at bounding box center [585, 309] width 1171 height 618
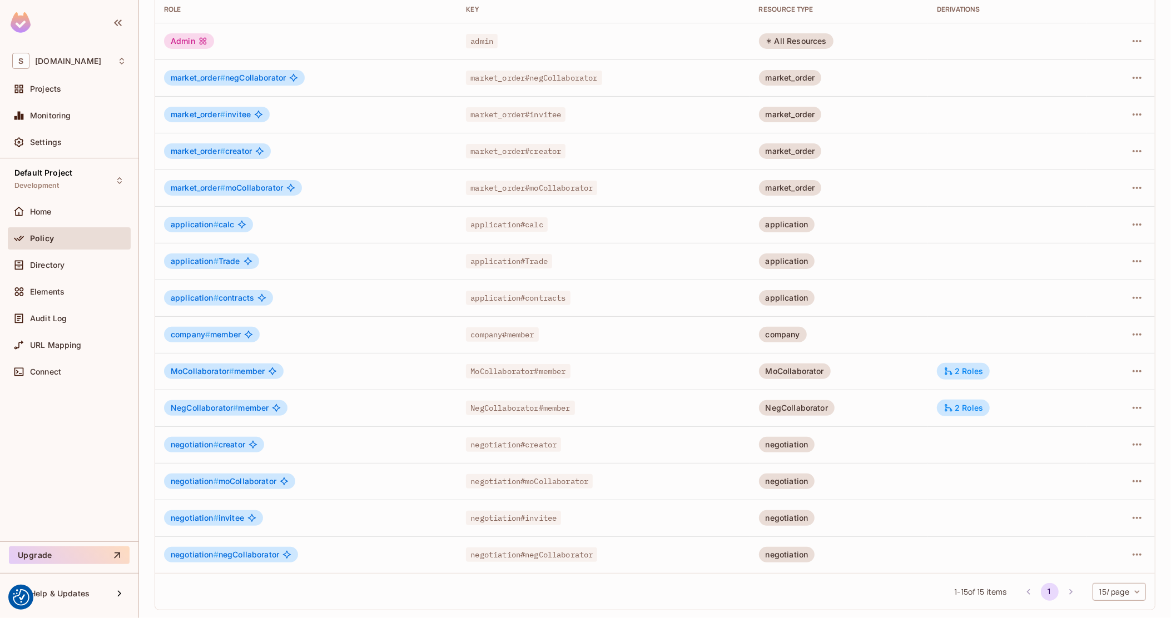
scroll to position [0, 0]
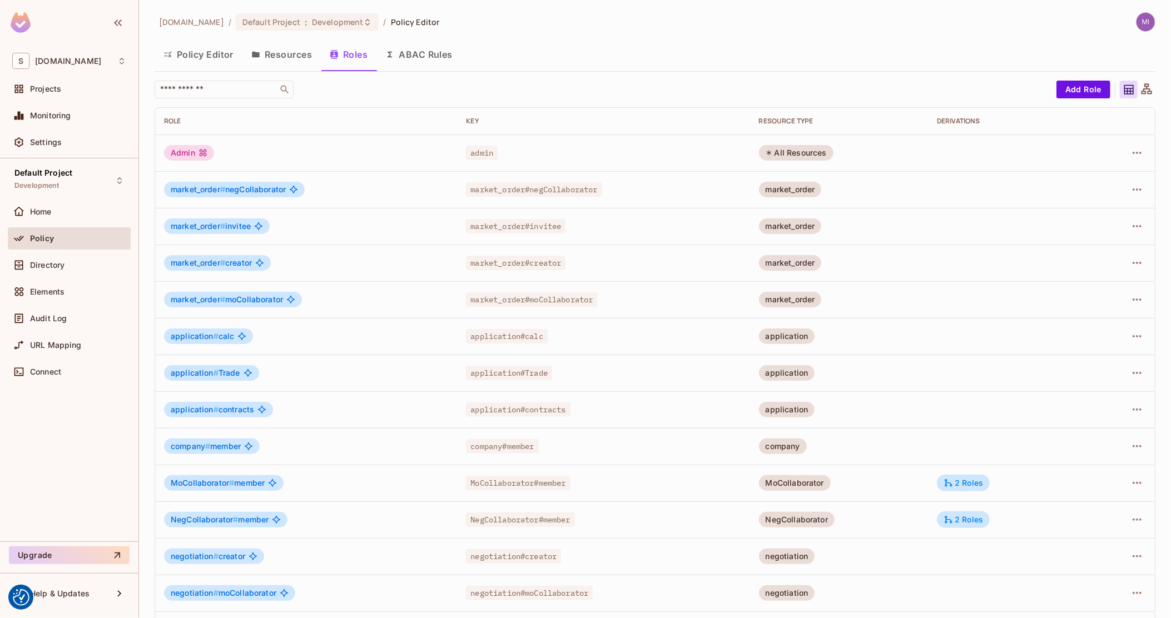
click at [281, 59] on button "Resources" at bounding box center [281, 55] width 78 height 28
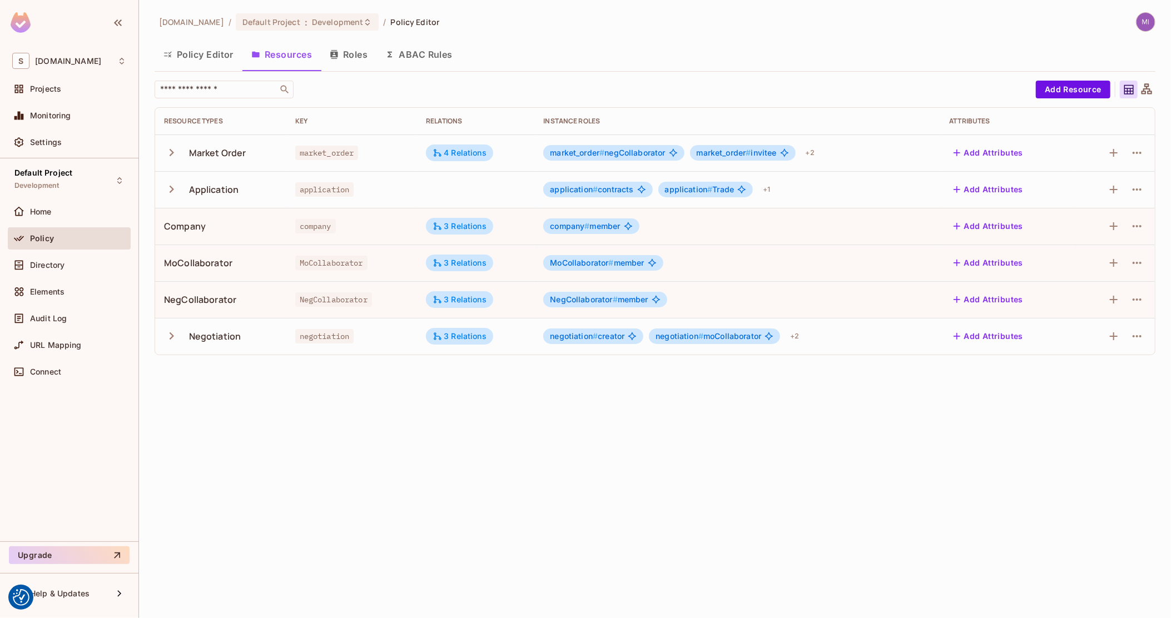
click at [18, 16] on img at bounding box center [21, 22] width 20 height 21
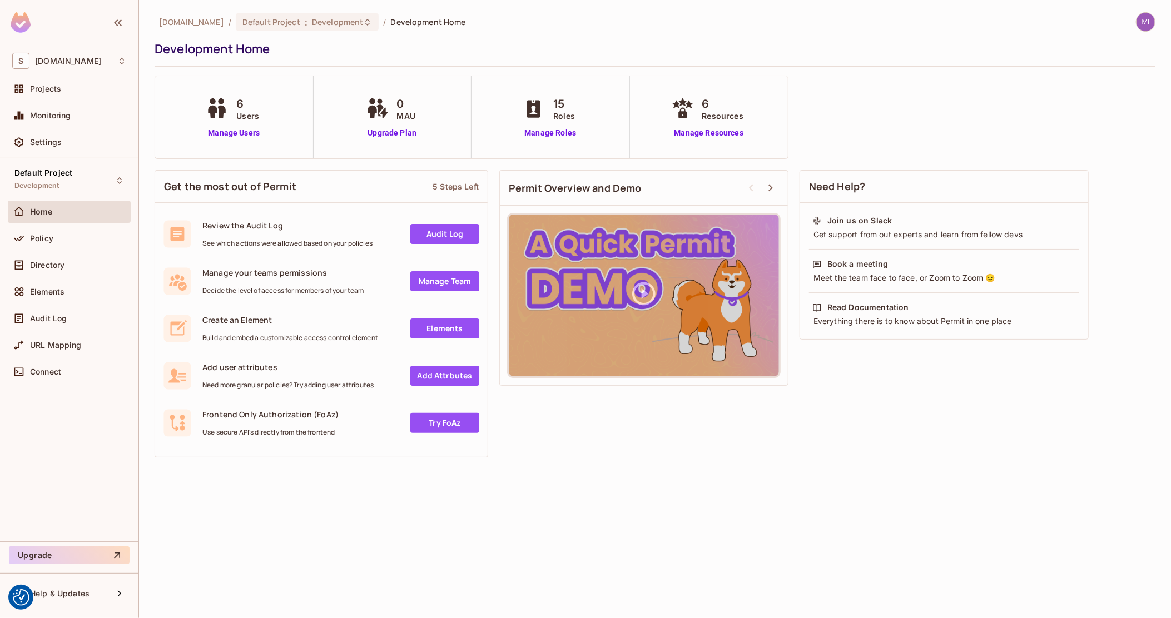
click at [237, 110] on span "Users" at bounding box center [247, 116] width 23 height 12
drag, startPoint x: 233, startPoint y: 100, endPoint x: 267, endPoint y: 111, distance: 35.5
click at [267, 111] on div "6 Users Manage Users" at bounding box center [234, 117] width 158 height 82
drag, startPoint x: 266, startPoint y: 116, endPoint x: 226, endPoint y: 104, distance: 42.4
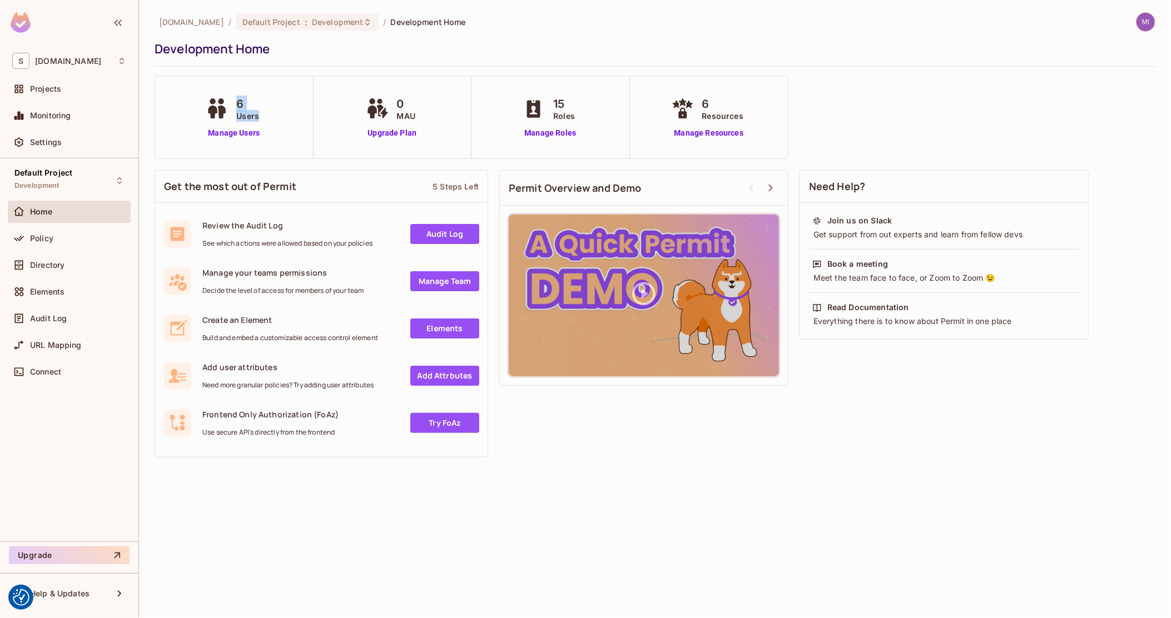
click at [226, 104] on div "6 Users Manage Users" at bounding box center [234, 117] width 158 height 82
click at [226, 104] on icon at bounding box center [217, 108] width 28 height 21
click at [1151, 19] on img at bounding box center [1145, 22] width 18 height 18
click at [3, 15] on div at bounding box center [585, 309] width 1171 height 618
click at [37, 78] on div "Projects" at bounding box center [69, 89] width 123 height 22
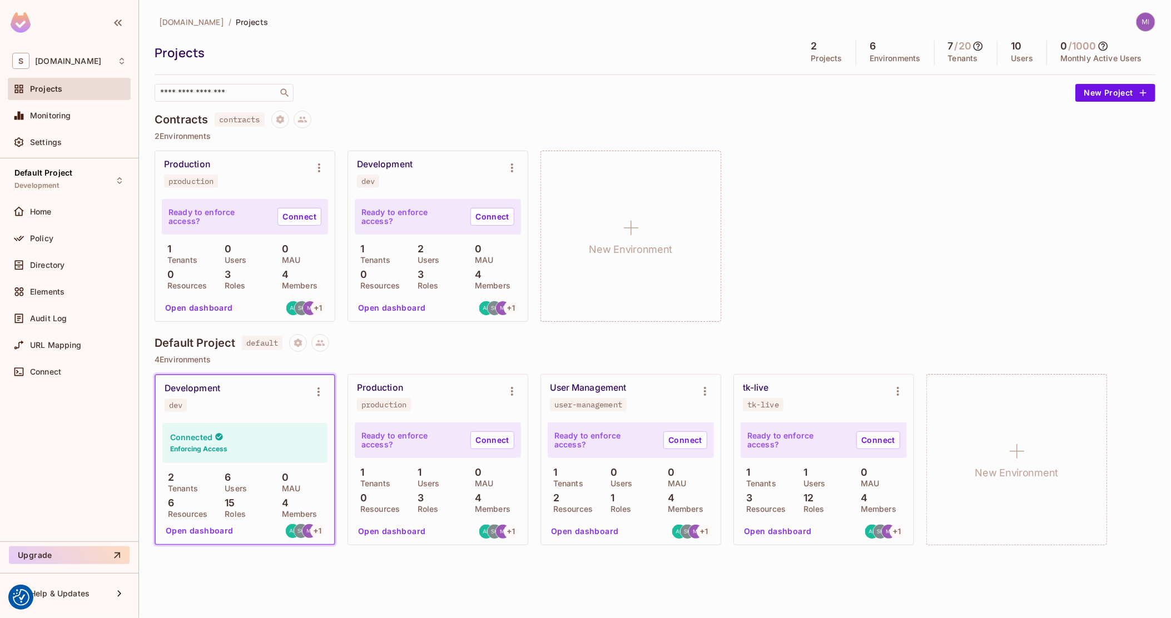
click at [184, 48] on div "Projects" at bounding box center [474, 52] width 638 height 17
drag, startPoint x: 160, startPoint y: 49, endPoint x: 173, endPoint y: 51, distance: 13.5
click at [171, 51] on div "Projects" at bounding box center [474, 52] width 638 height 17
click at [208, 51] on div "Projects" at bounding box center [474, 52] width 638 height 17
click at [1142, 23] on img at bounding box center [1145, 22] width 18 height 18
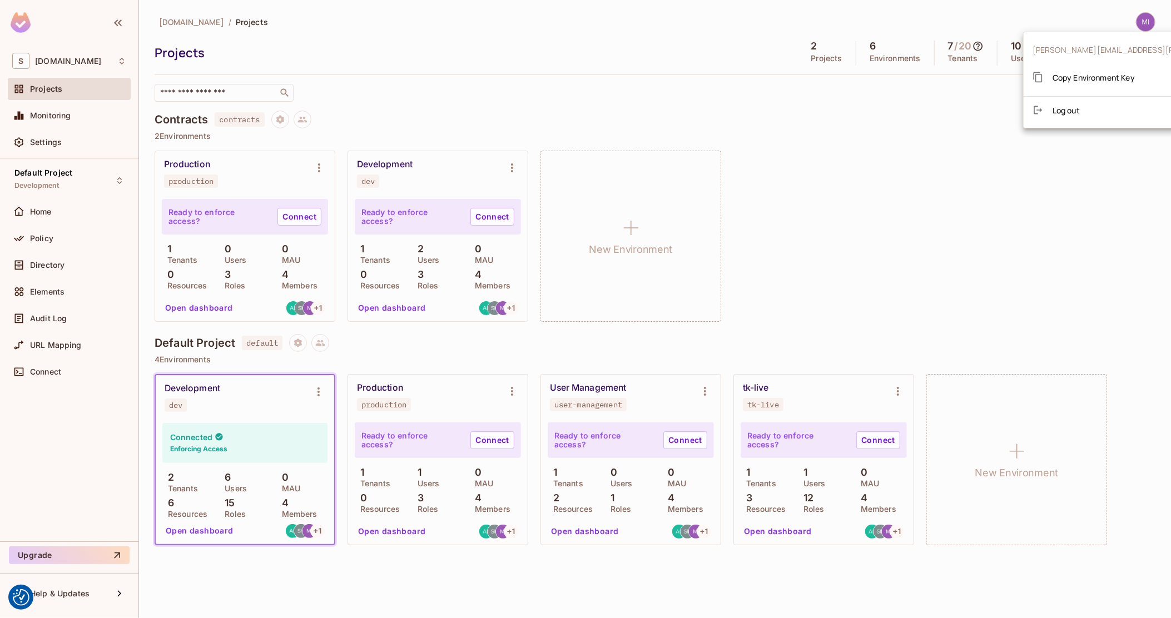
click at [695, 54] on div at bounding box center [585, 309] width 1171 height 618
click at [1147, 15] on img at bounding box center [1145, 22] width 18 height 18
click at [1076, 15] on div at bounding box center [585, 309] width 1171 height 618
click at [969, 221] on div "Production production Ready to enforce access? Connect 1 Tenants 0 Users 0 MAU …" at bounding box center [655, 236] width 1001 height 171
